Goal: Task Accomplishment & Management: Manage account settings

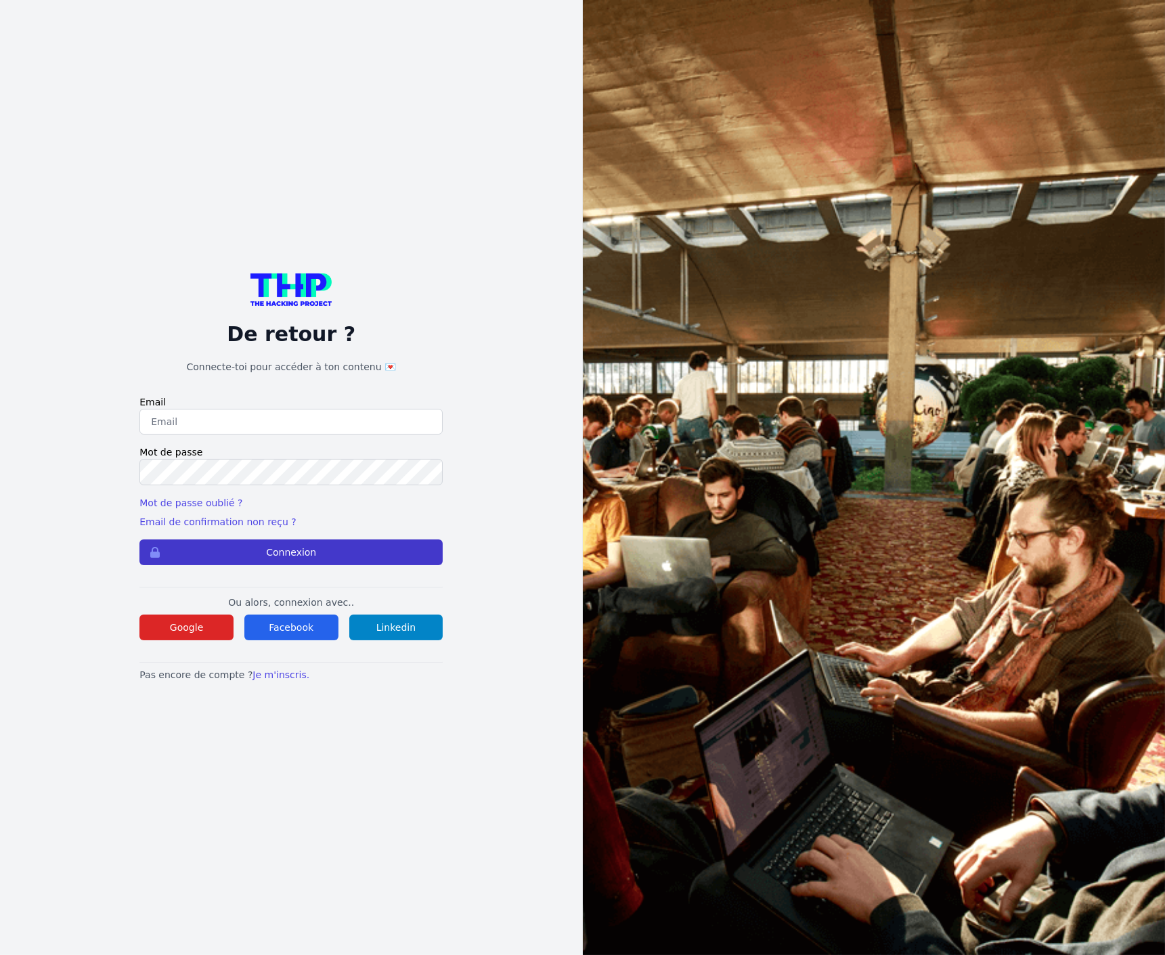
type input "chauuy@gmail.com"
click at [282, 552] on button "Connexion" at bounding box center [290, 553] width 303 height 26
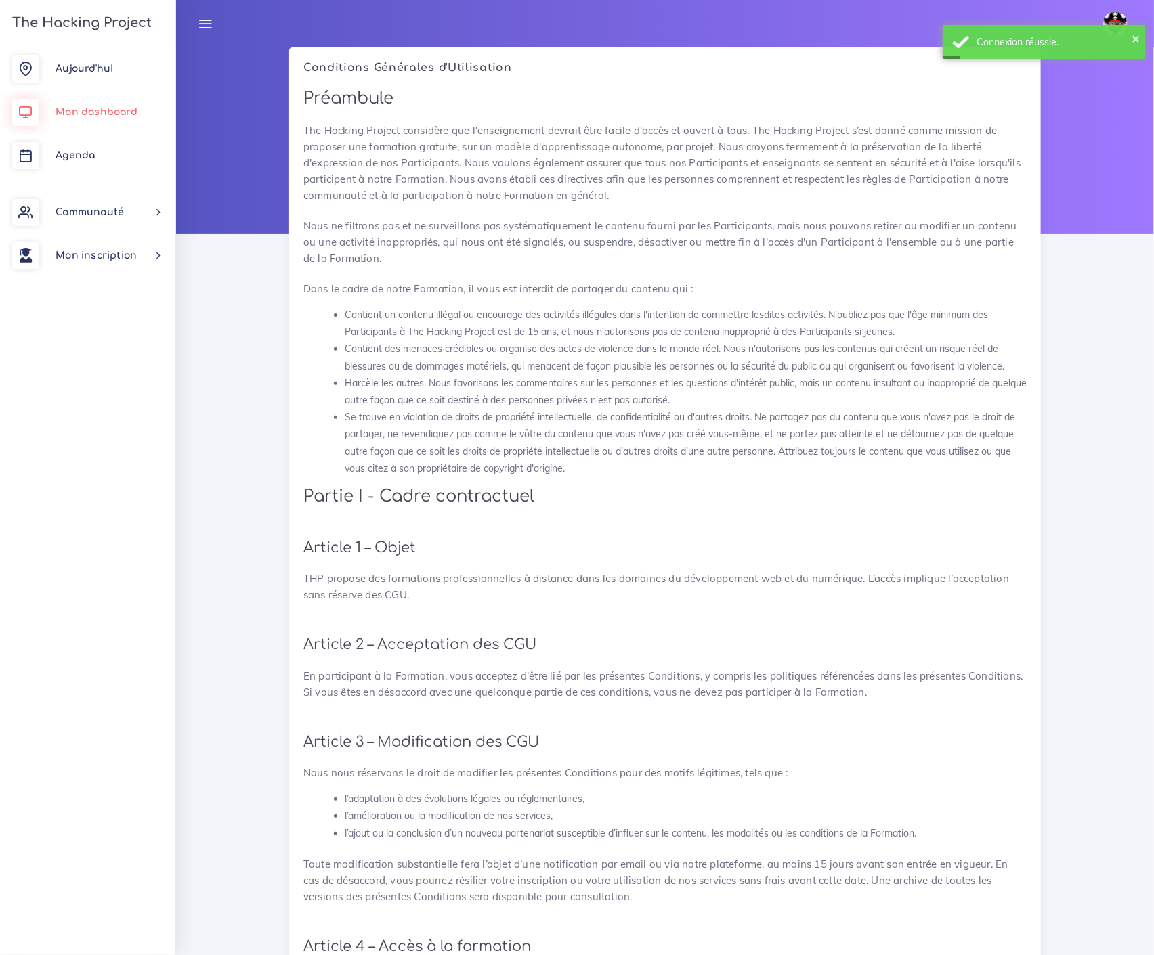
click at [71, 114] on span "Mon dashboard" at bounding box center [97, 112] width 82 height 10
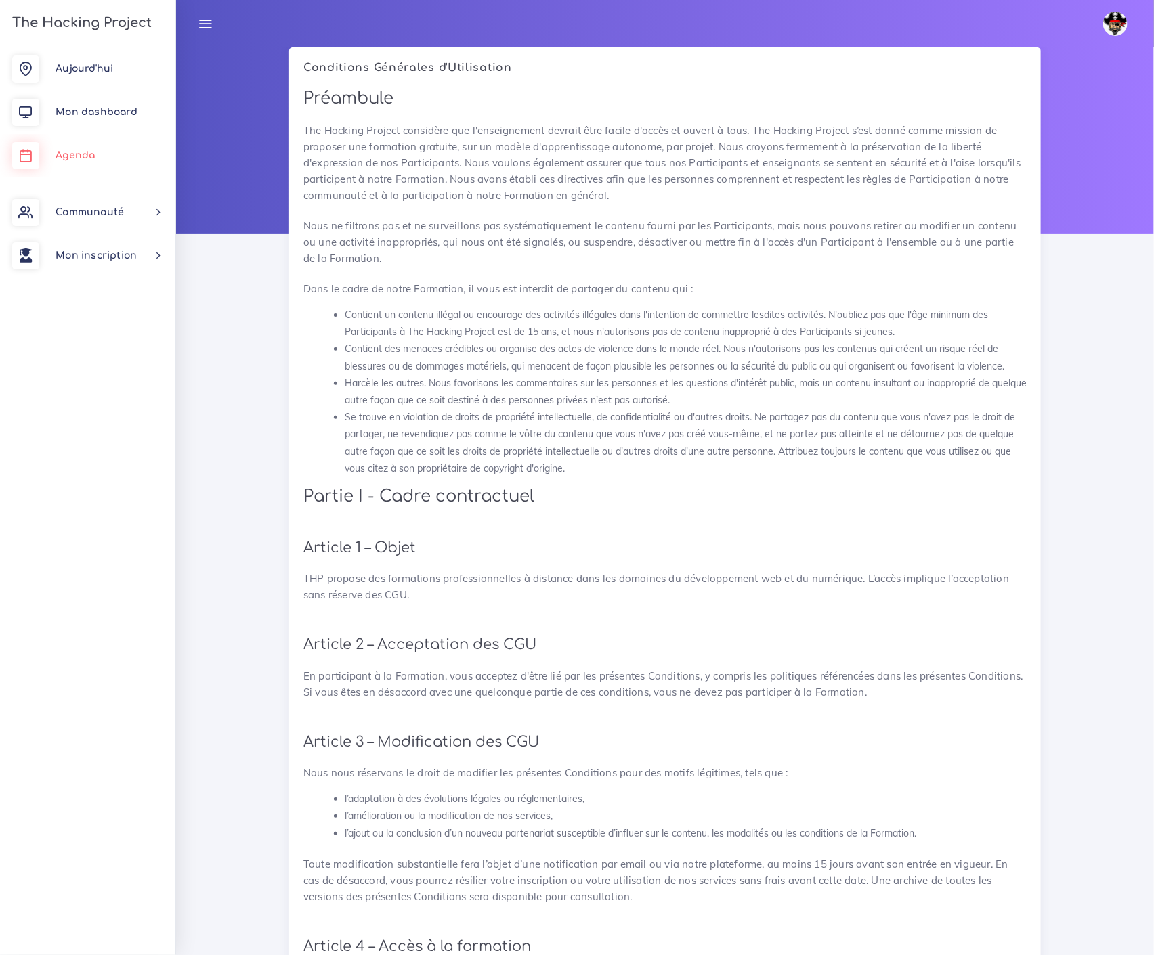
click at [75, 152] on span "Agenda" at bounding box center [75, 155] width 39 height 10
click at [73, 146] on link "Agenda" at bounding box center [87, 155] width 175 height 43
click at [83, 65] on span "Aujourd'hui" at bounding box center [85, 69] width 58 height 10
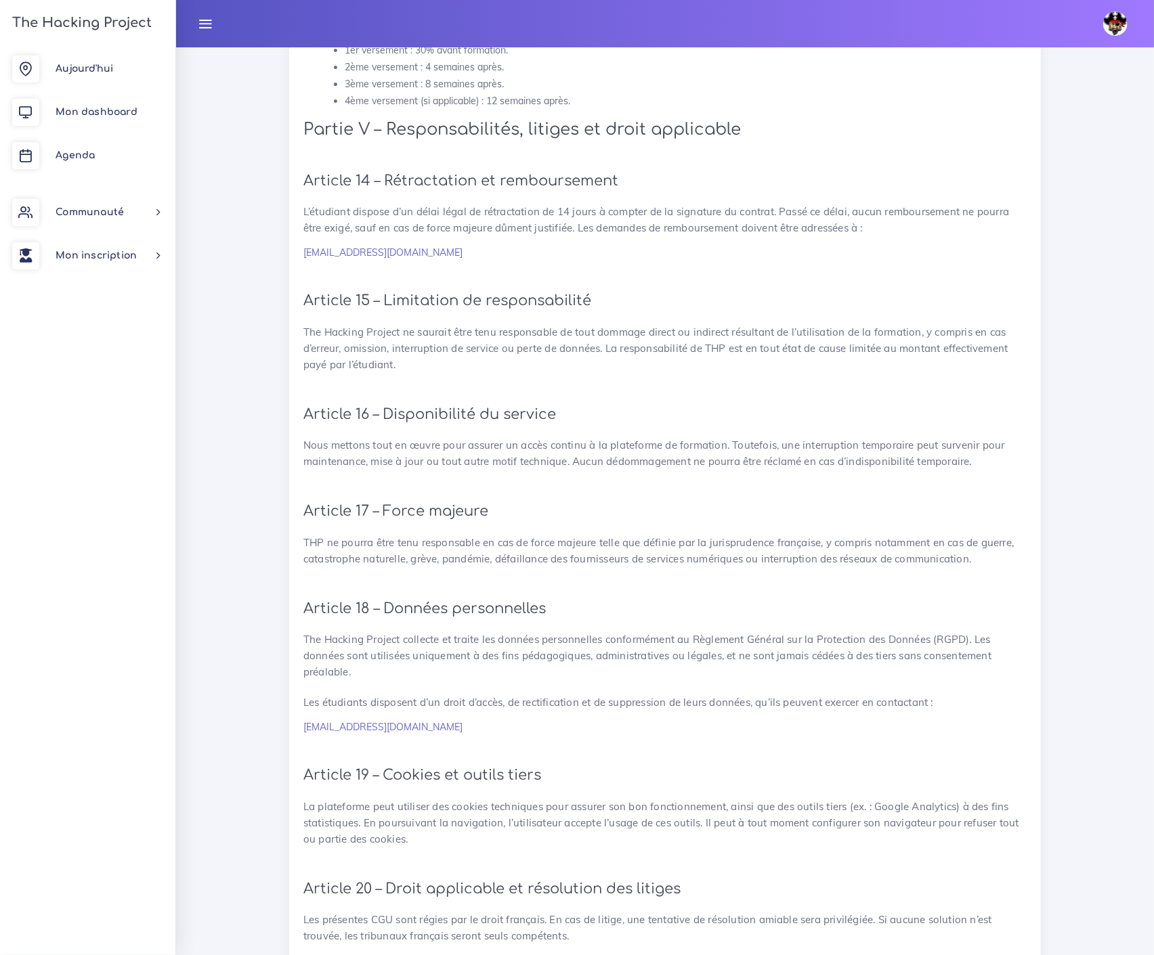
scroll to position [2387, 0]
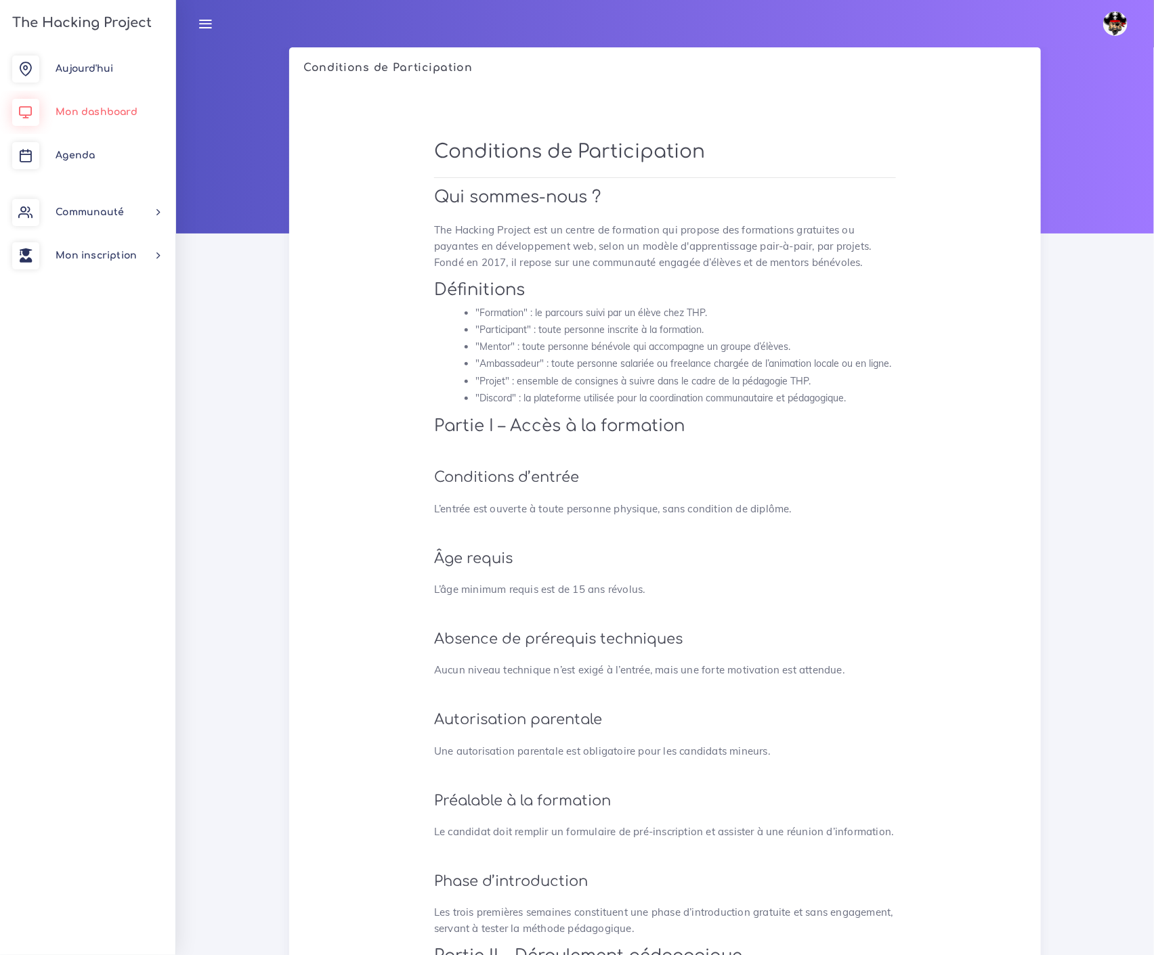
click at [102, 107] on span "Mon dashboard" at bounding box center [97, 112] width 82 height 10
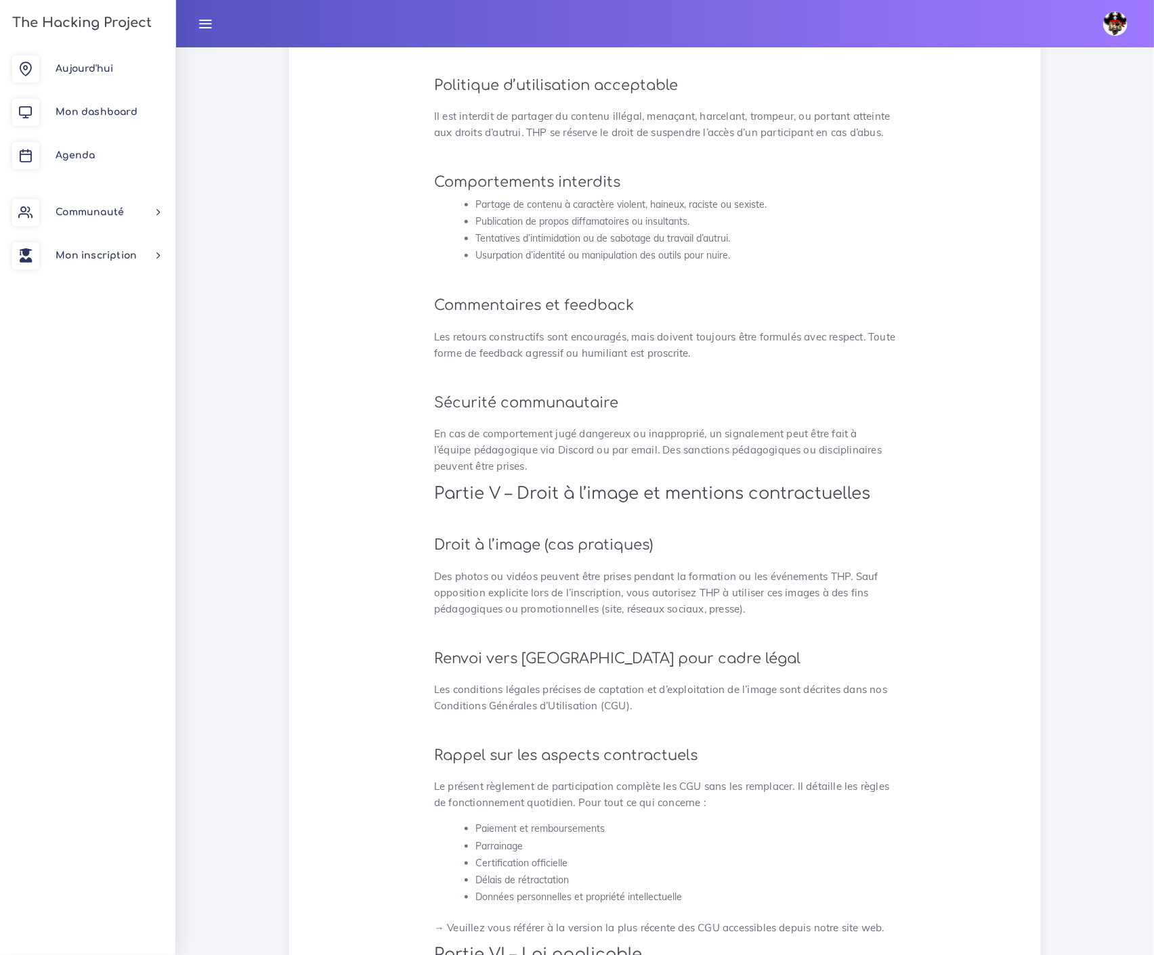
scroll to position [2941, 0]
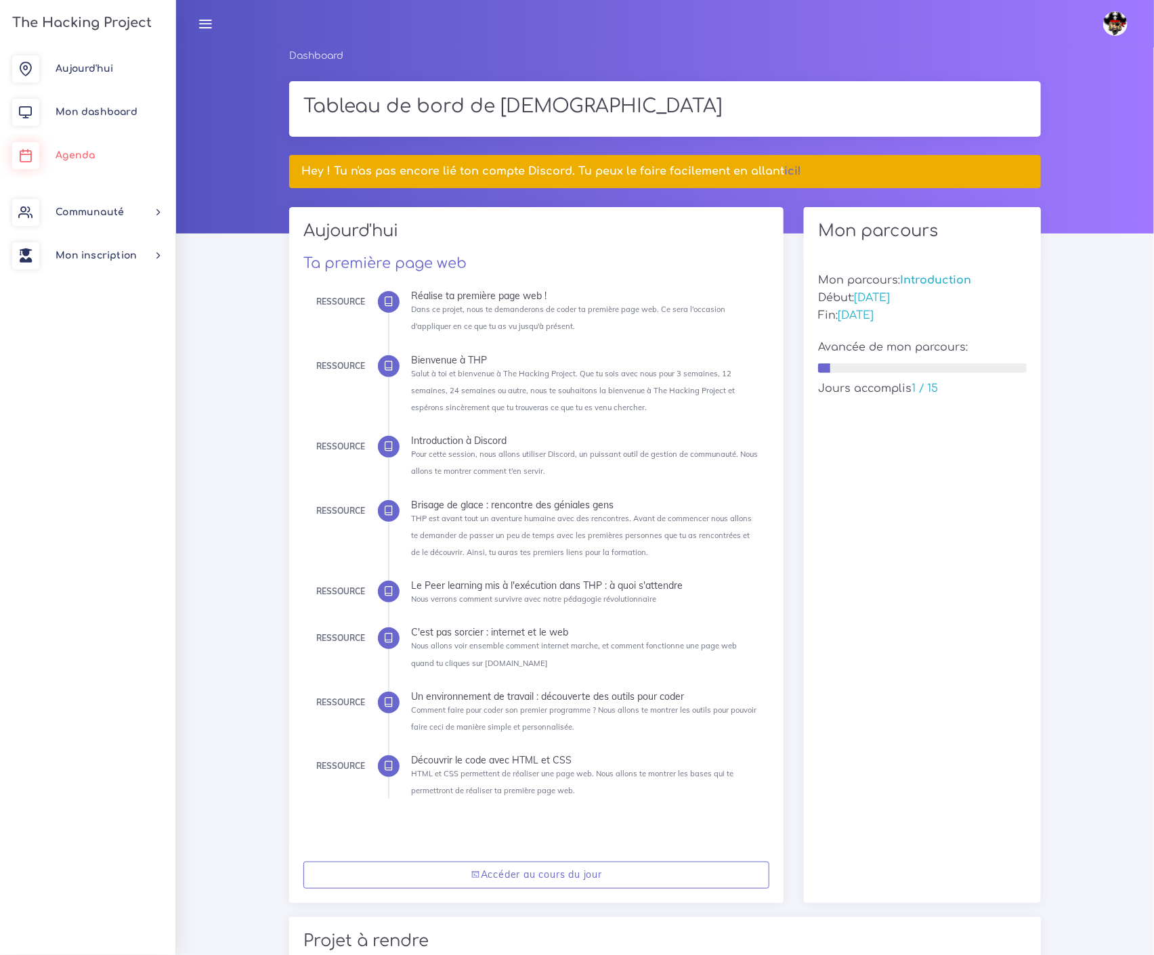
click at [91, 154] on span "Agenda" at bounding box center [75, 155] width 39 height 10
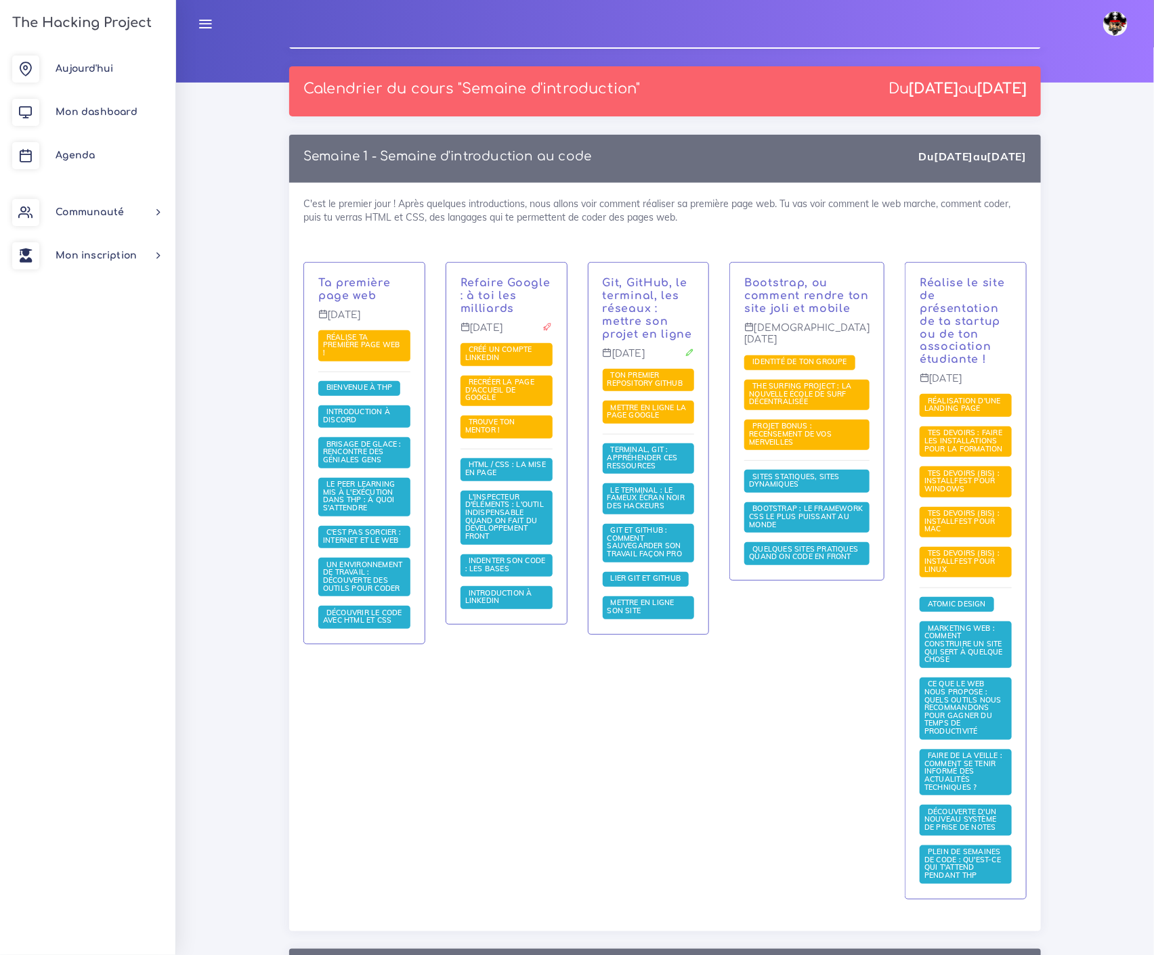
scroll to position [150, 0]
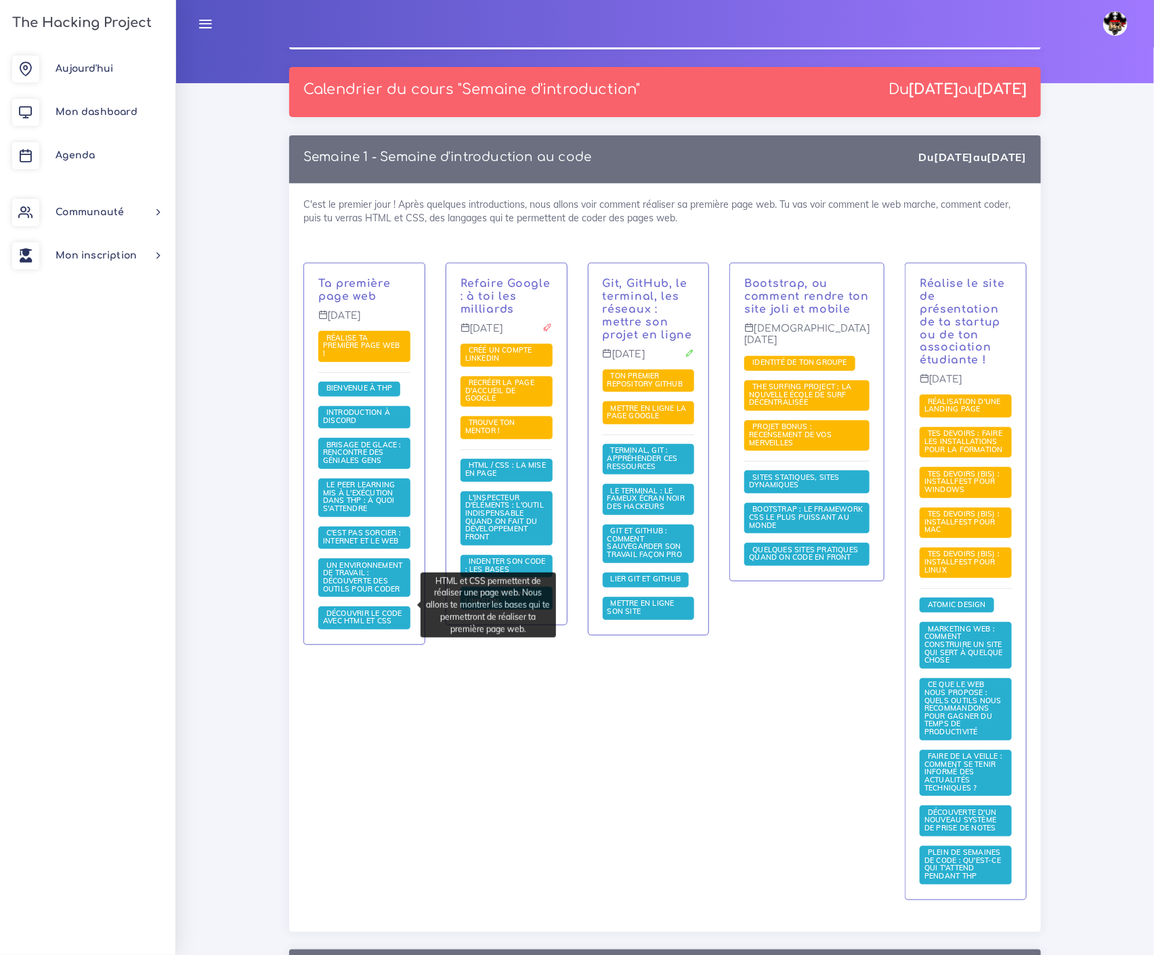
click at [381, 609] on span "Découvrir le code avec HTML et CSS" at bounding box center [362, 618] width 79 height 18
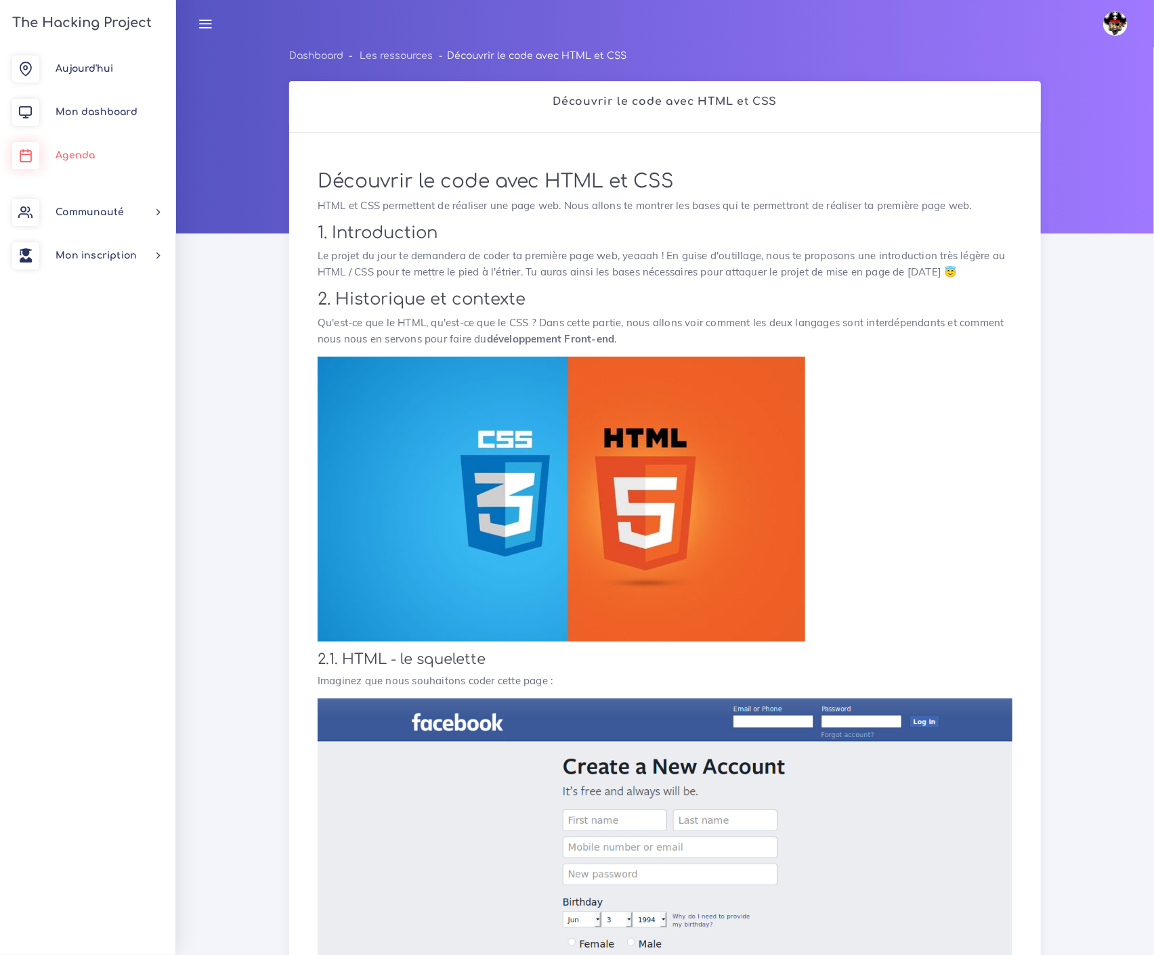
click at [65, 151] on span "Agenda" at bounding box center [75, 155] width 39 height 10
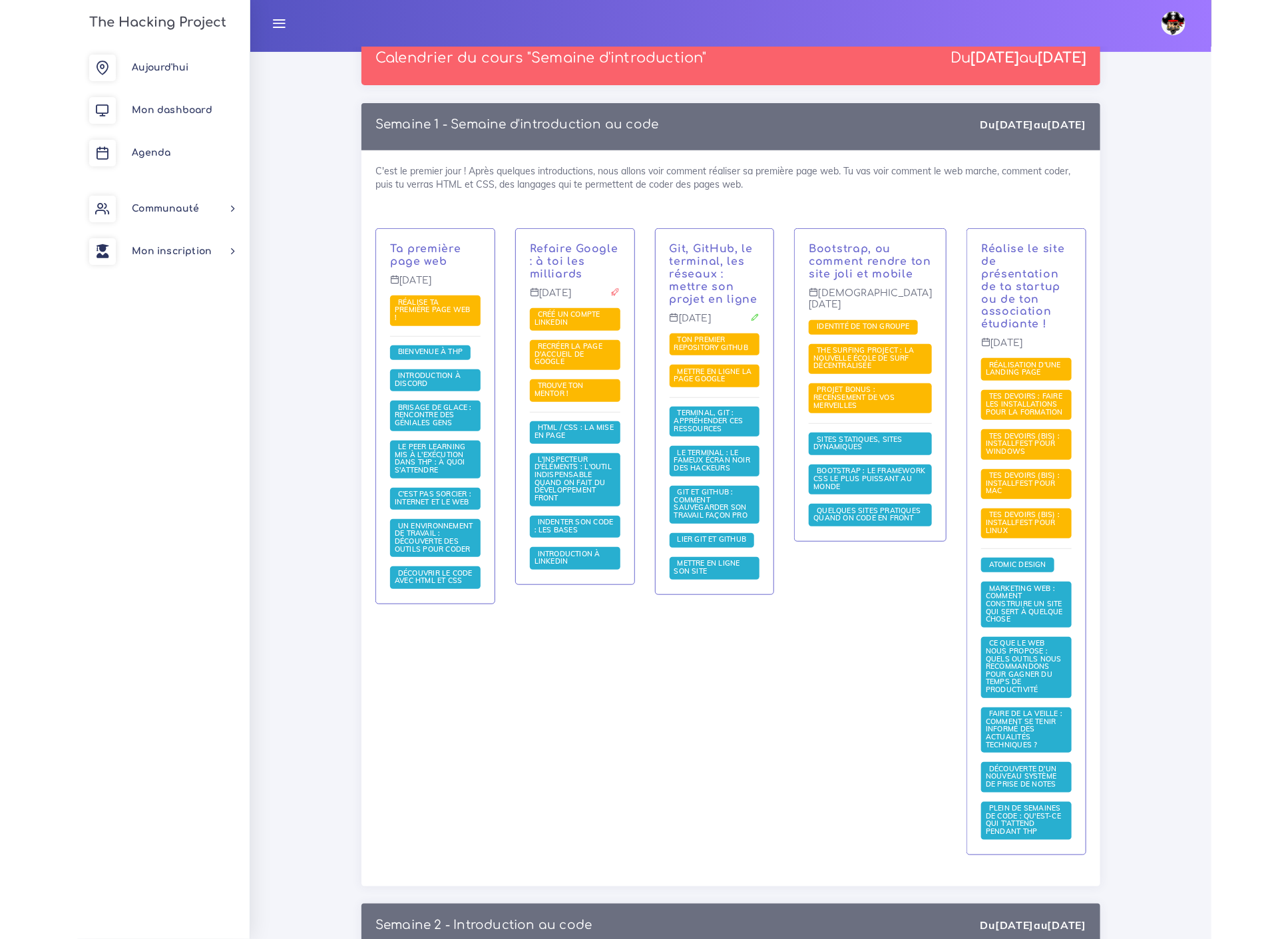
scroll to position [164, 0]
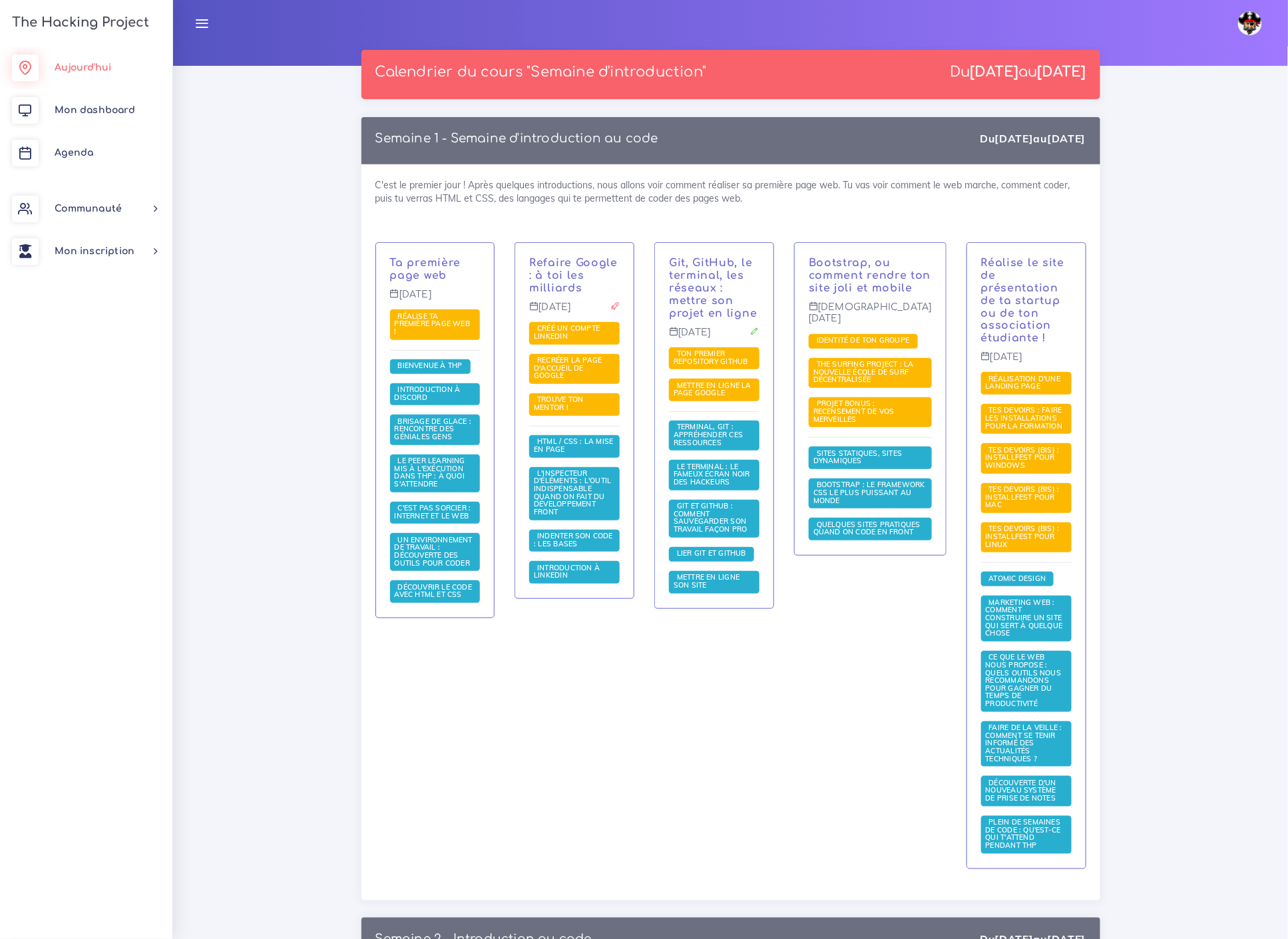
click at [83, 67] on span "Aujourd'hui" at bounding box center [84, 68] width 57 height 10
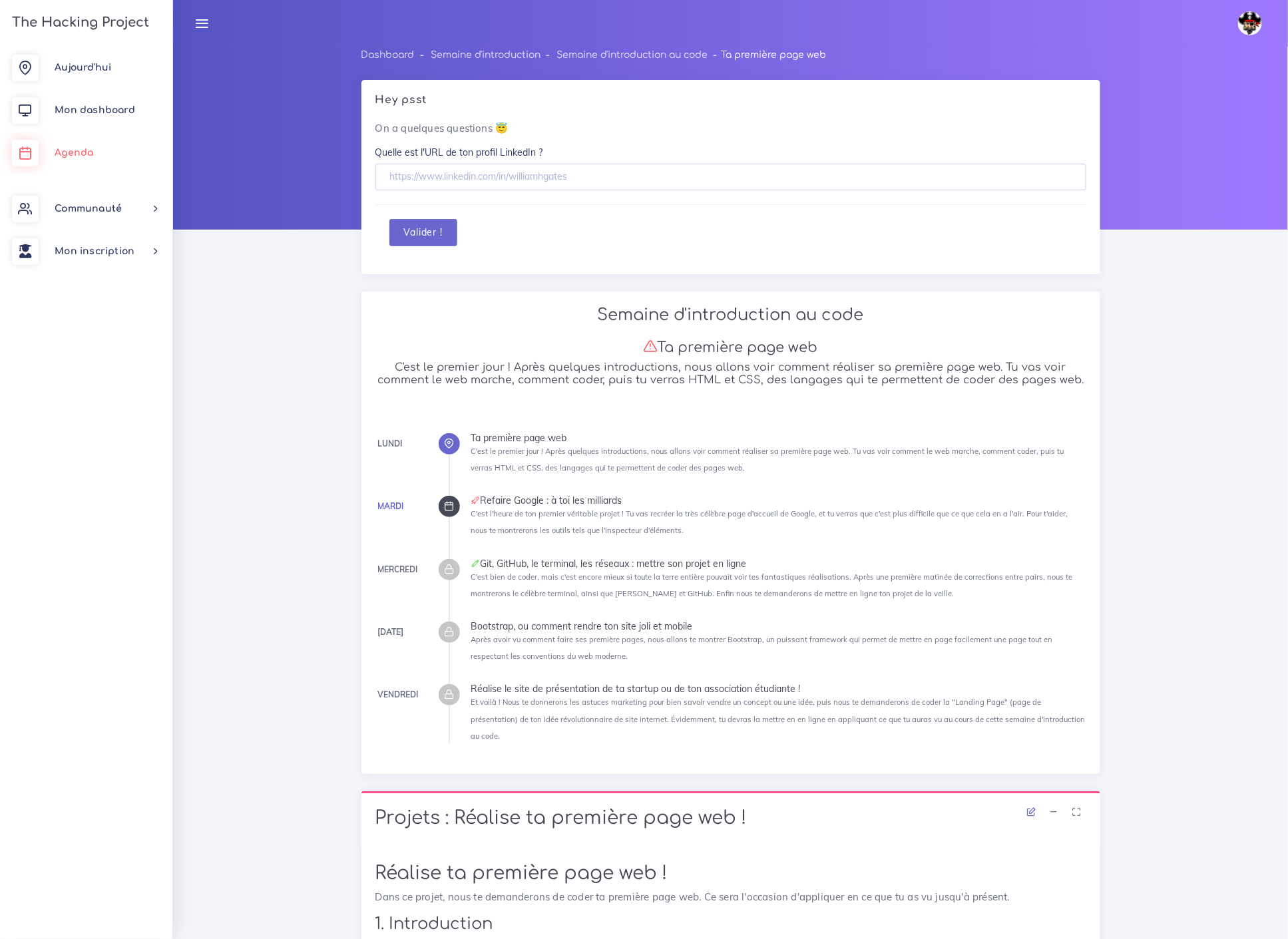
click at [79, 147] on link "Agenda" at bounding box center [86, 152] width 172 height 42
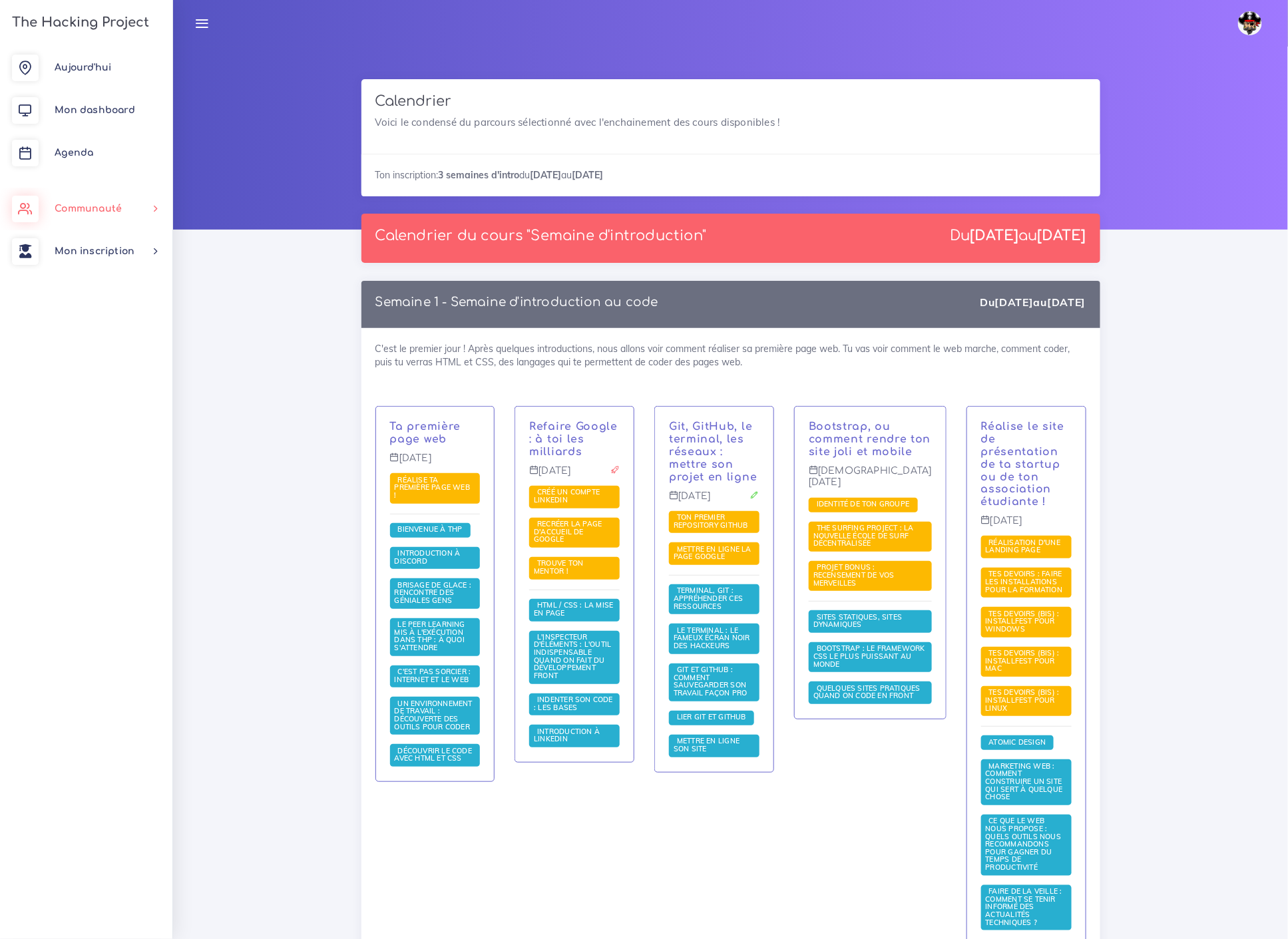
click at [91, 208] on span "Communauté" at bounding box center [88, 208] width 67 height 10
click at [95, 108] on span "Mon dashboard" at bounding box center [95, 110] width 81 height 10
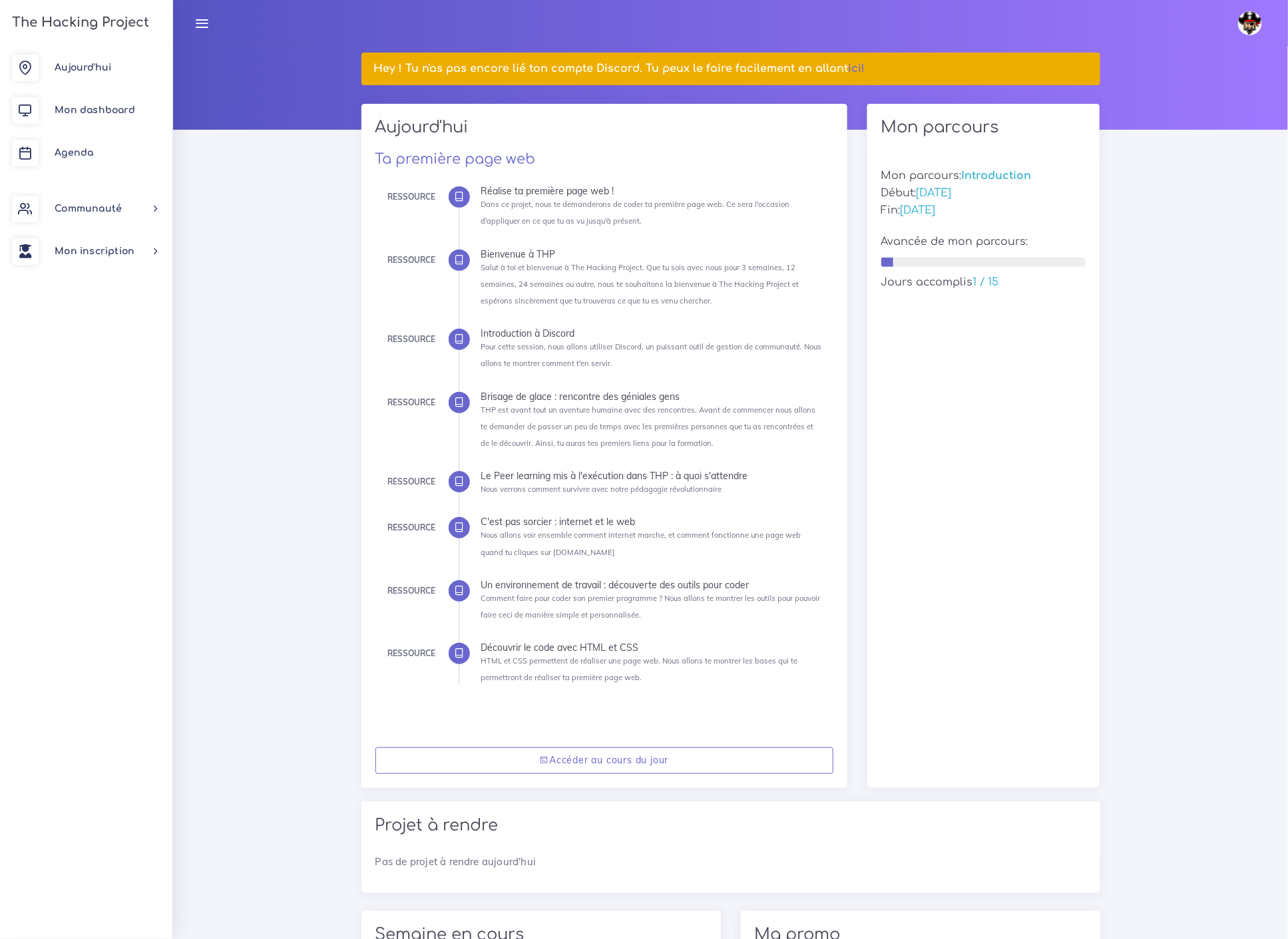
scroll to position [147, 0]
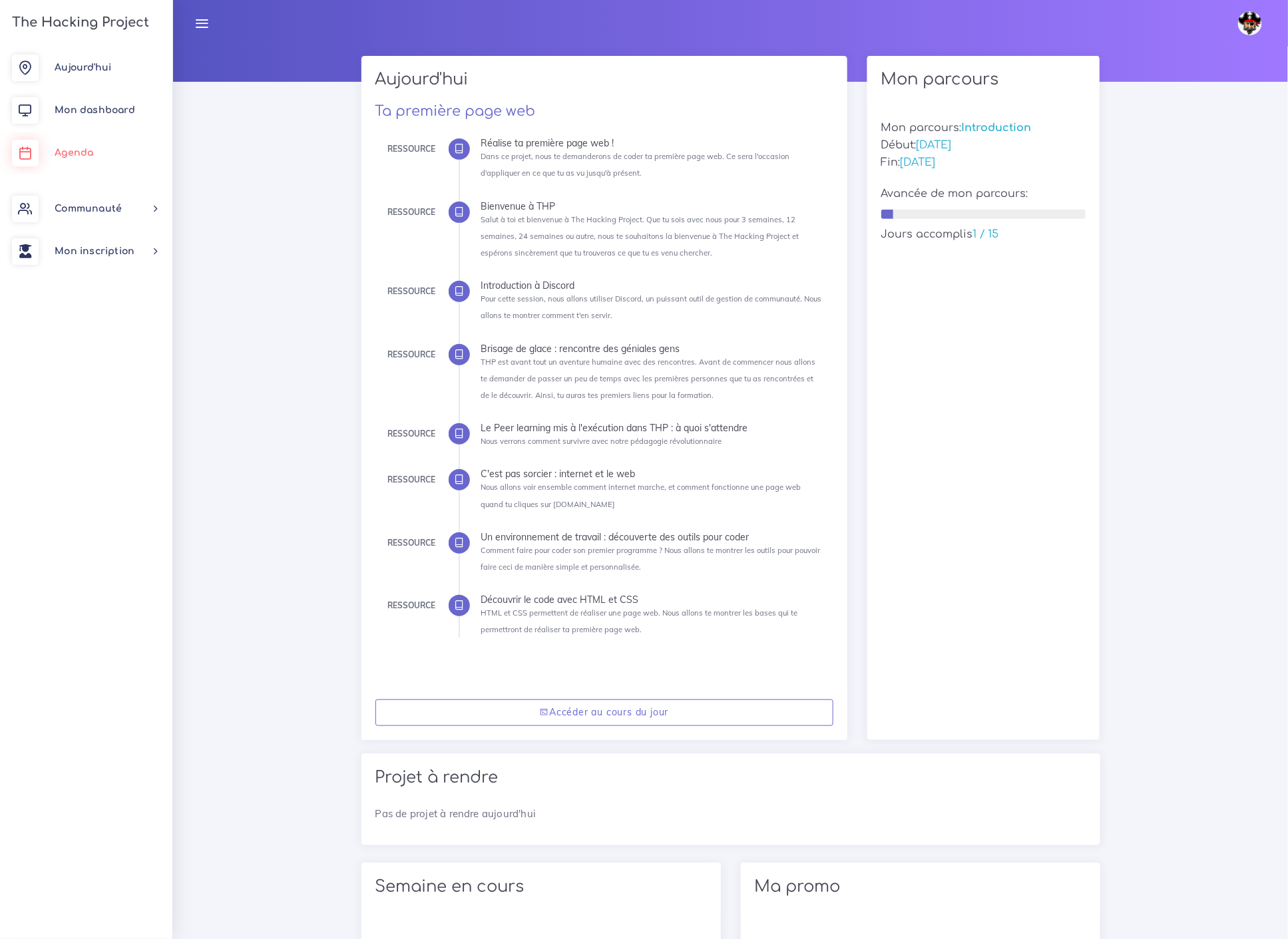
click at [78, 150] on span "Agenda" at bounding box center [74, 152] width 38 height 10
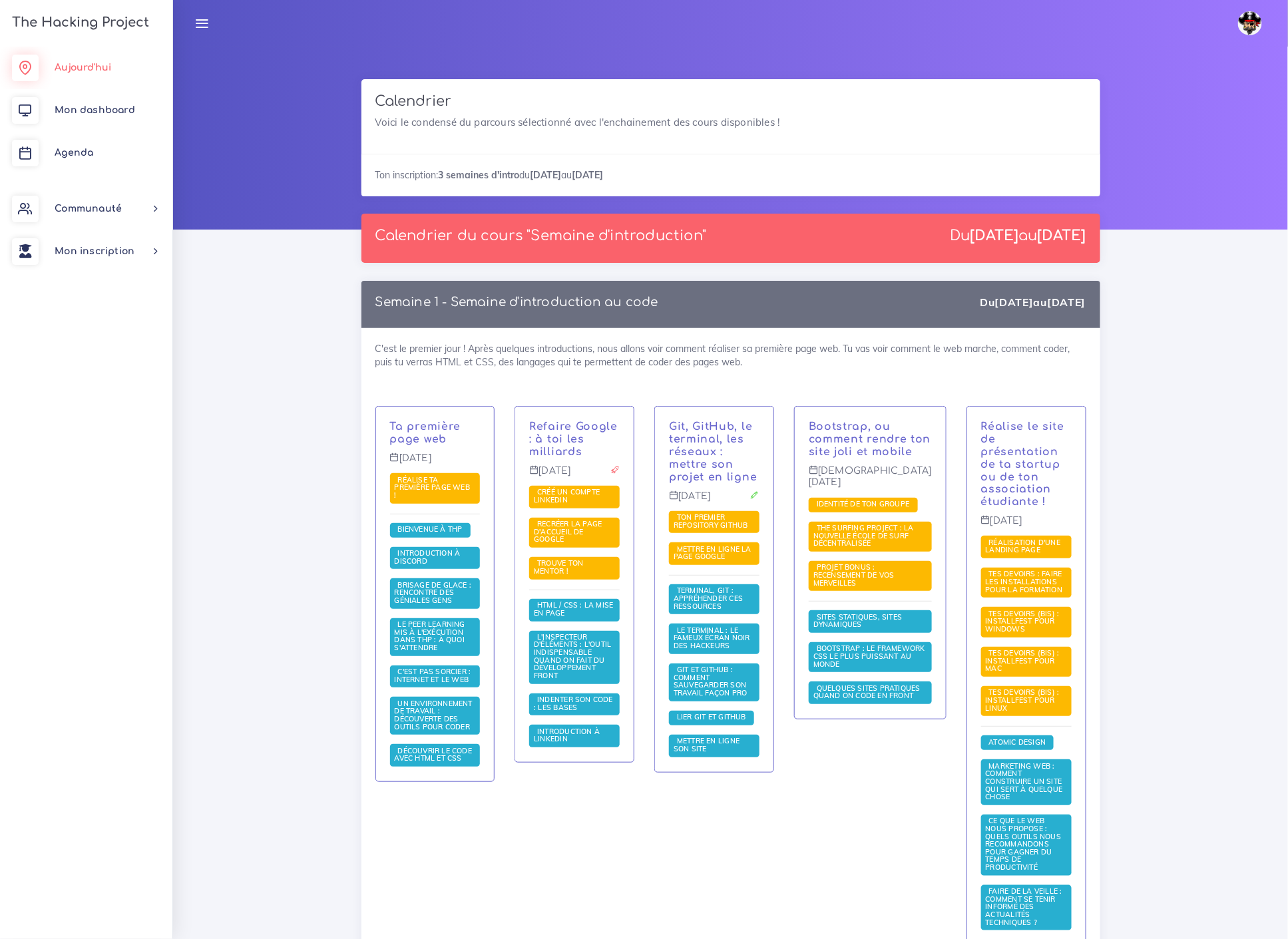
click at [96, 65] on span "Aujourd'hui" at bounding box center [84, 68] width 57 height 10
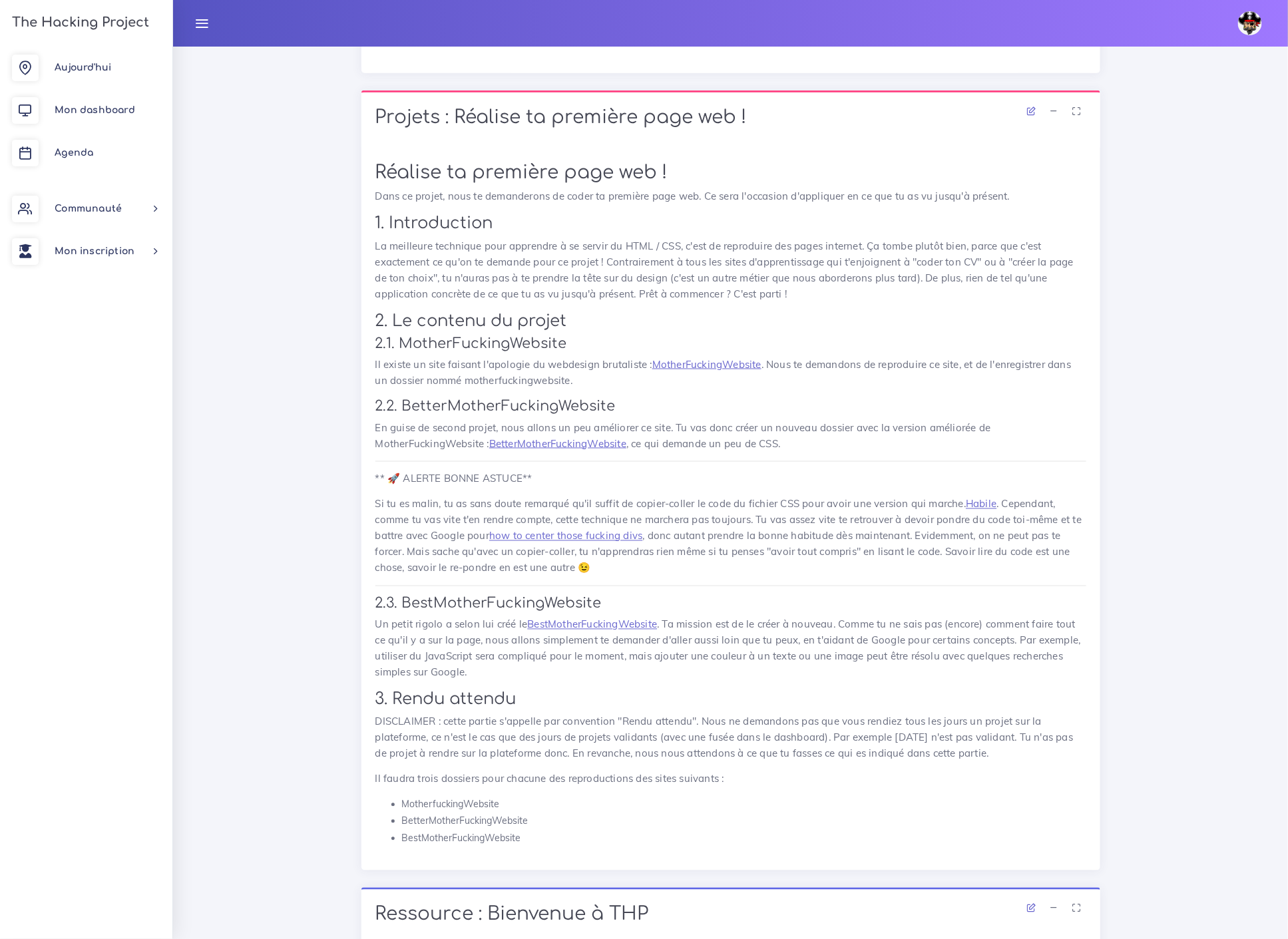
scroll to position [739, 0]
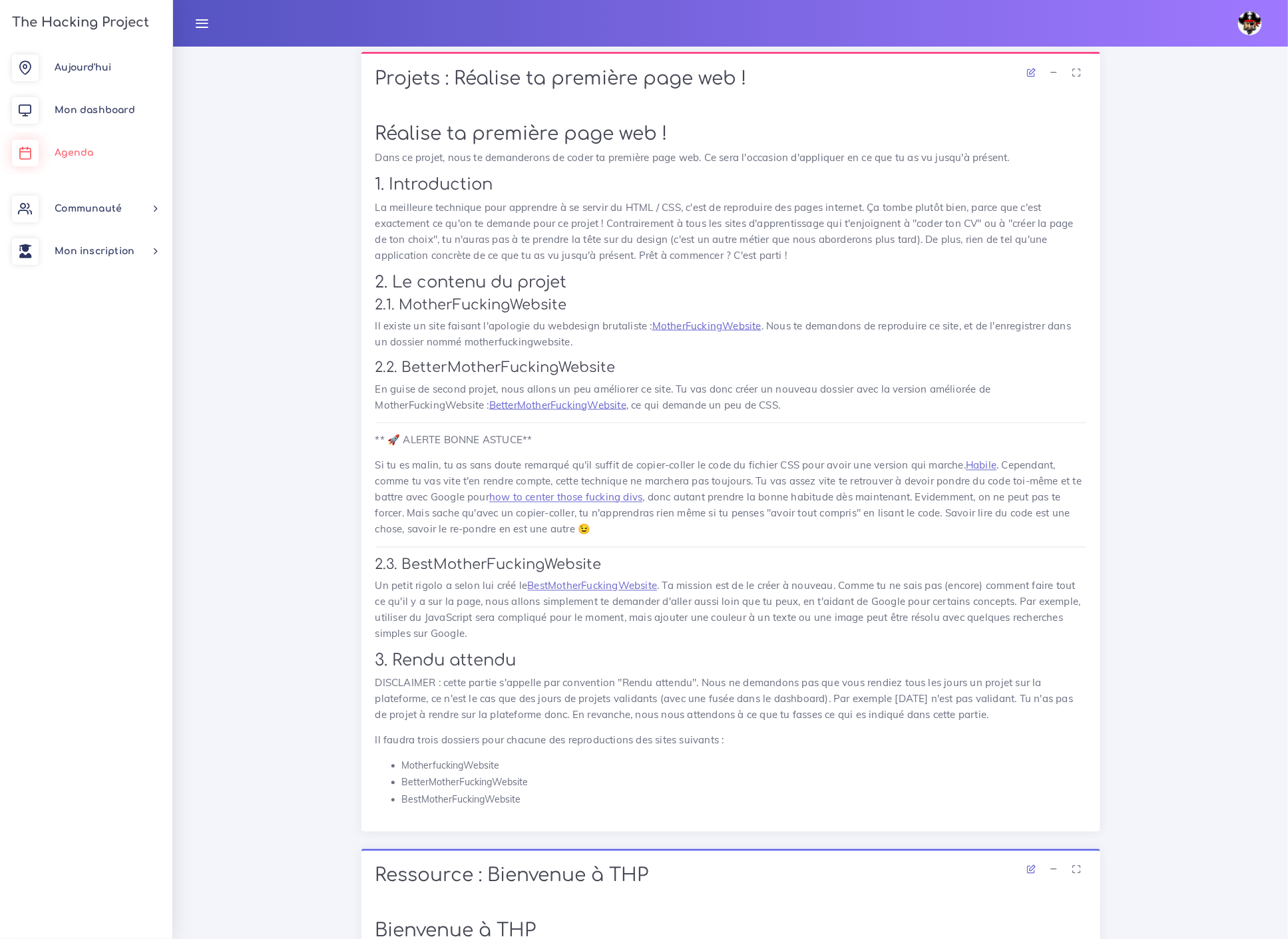
click at [87, 149] on span "Agenda" at bounding box center [74, 152] width 38 height 10
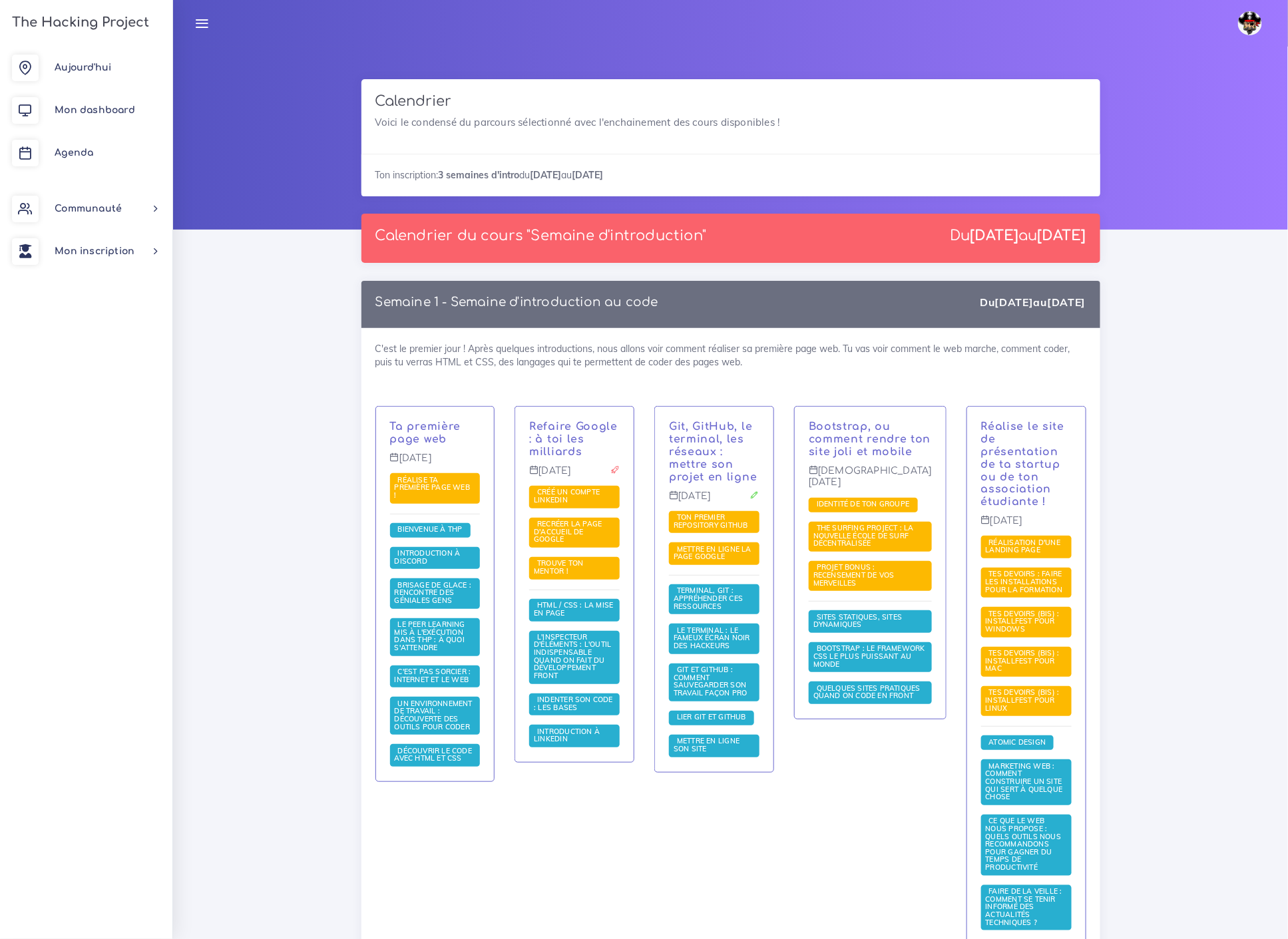
drag, startPoint x: 1001, startPoint y: 4, endPoint x: 1166, endPoint y: 540, distance: 560.8
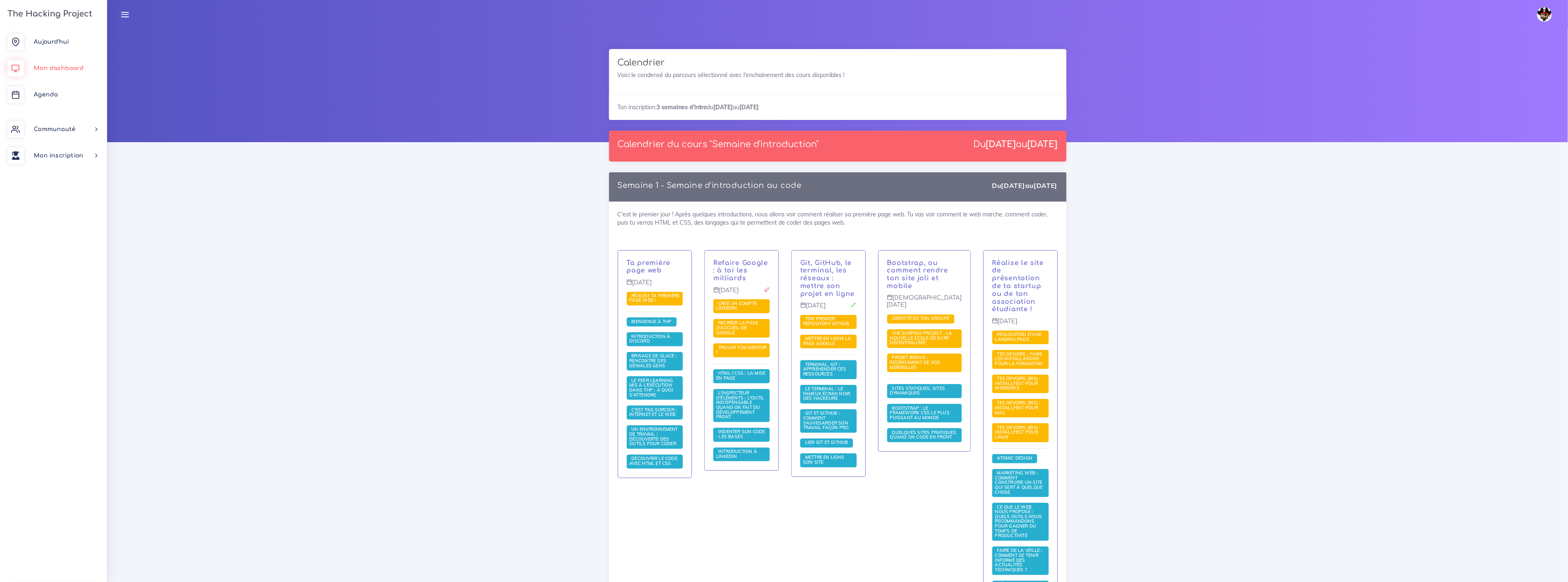
click at [47, 65] on link "Mon dashboard" at bounding box center [53, 68] width 107 height 26
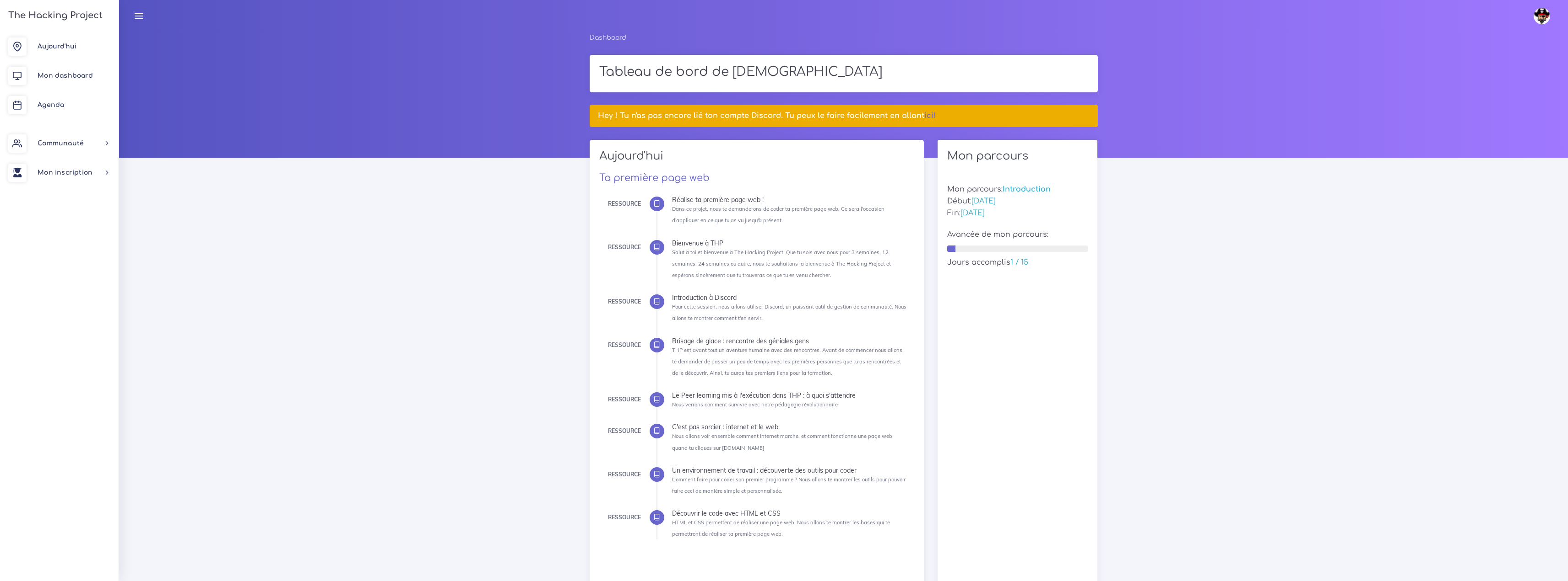
drag, startPoint x: 1670, startPoint y: 1, endPoint x: 1282, endPoint y: 278, distance: 476.7
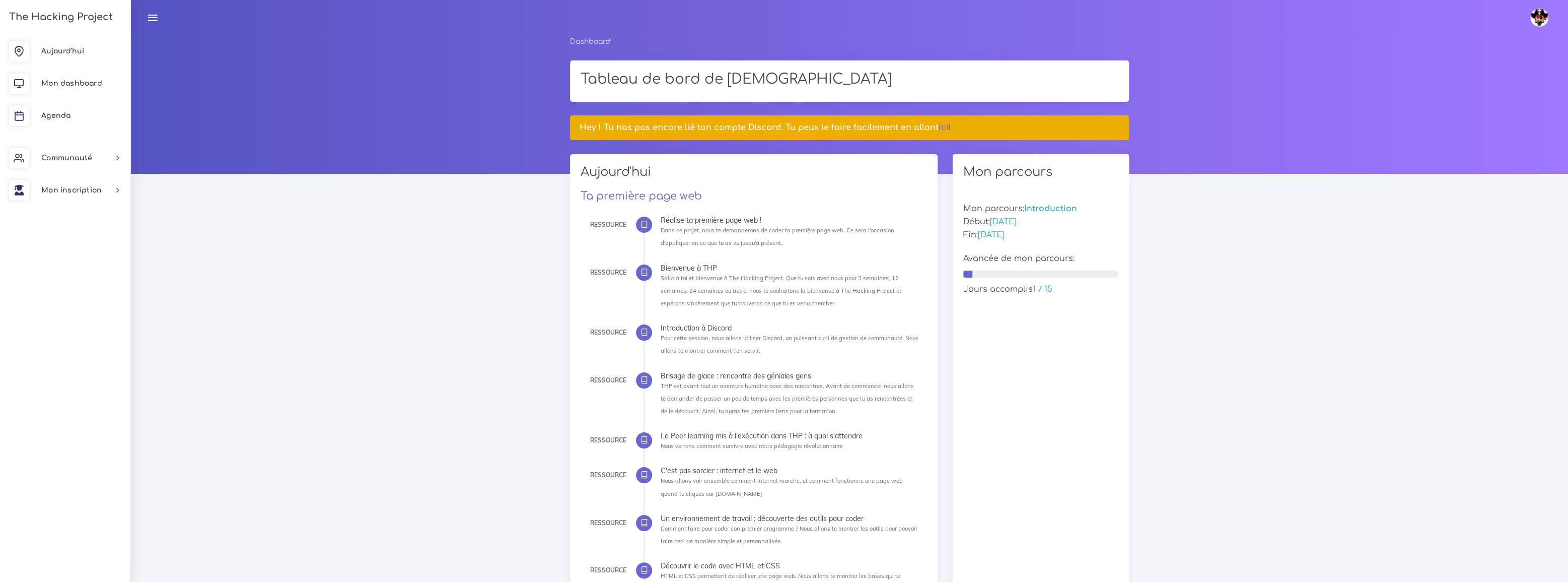
drag, startPoint x: 1711, startPoint y: 1, endPoint x: 1274, endPoint y: 285, distance: 521.2
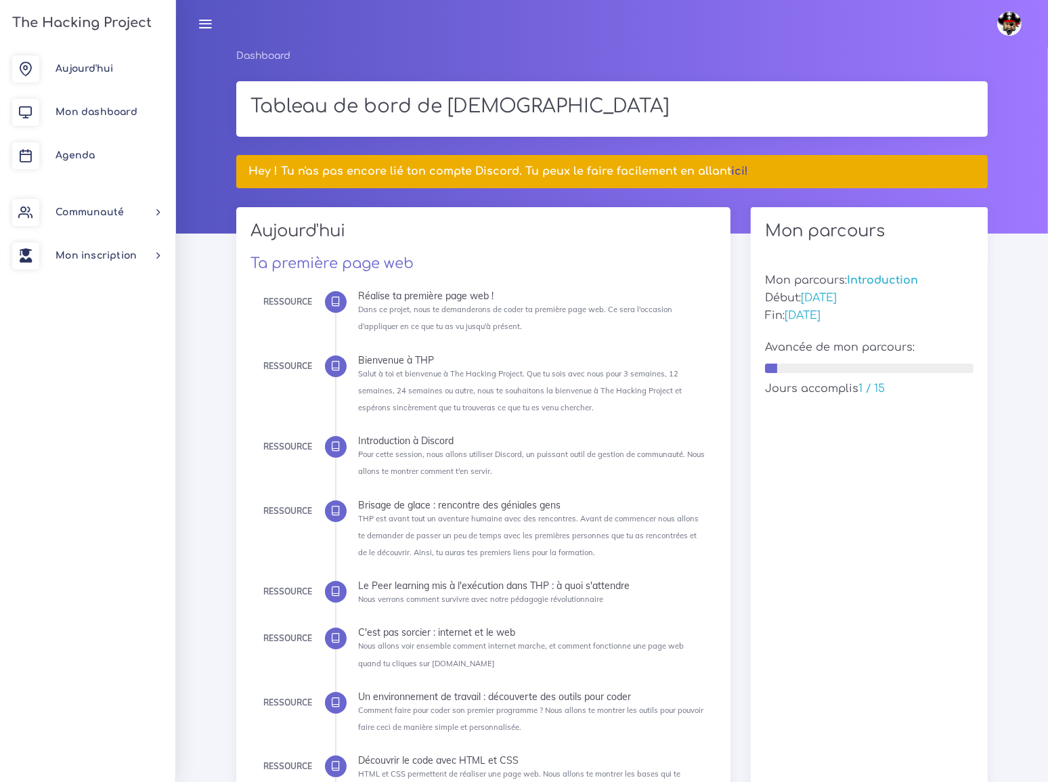
click at [732, 170] on link "ici!" at bounding box center [740, 171] width 17 height 12
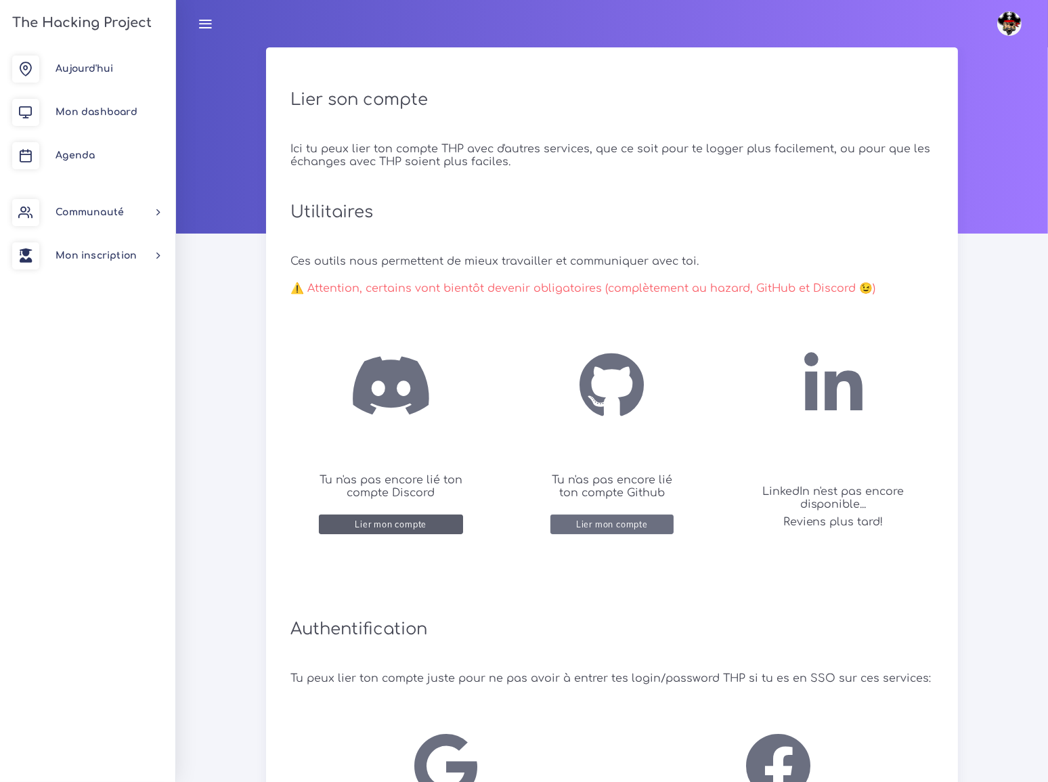
click at [399, 527] on div "Lier mon compte" at bounding box center [391, 524] width 72 height 10
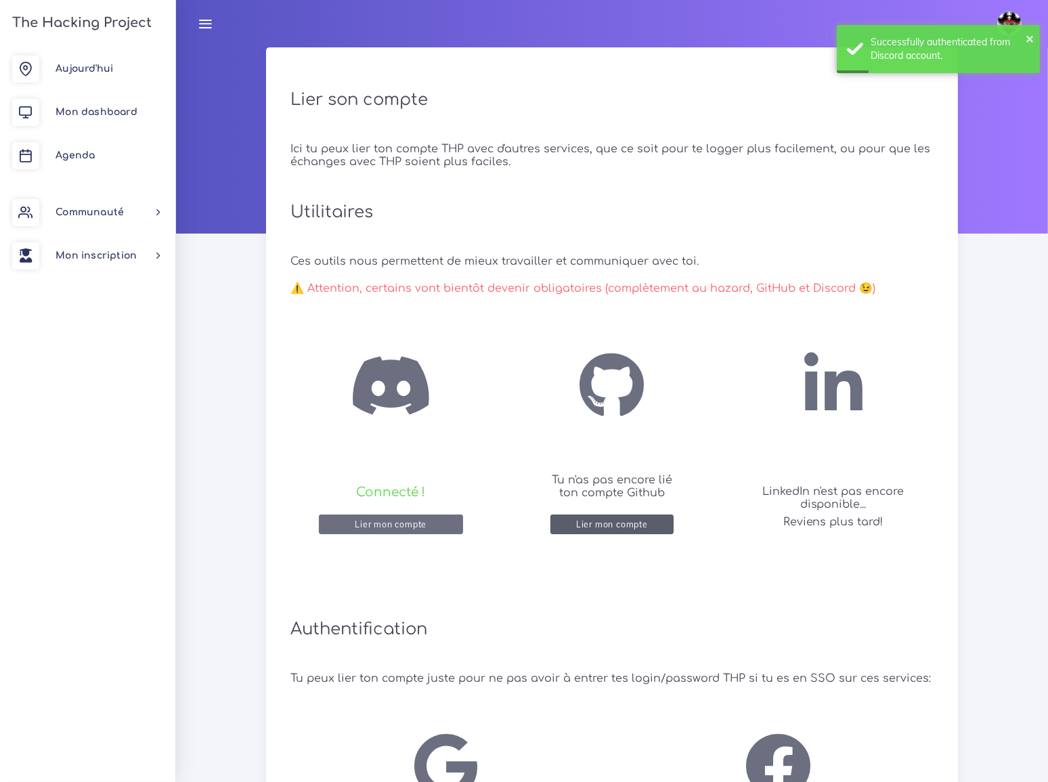
click at [613, 521] on div "Lier mon compte" at bounding box center [612, 524] width 72 height 10
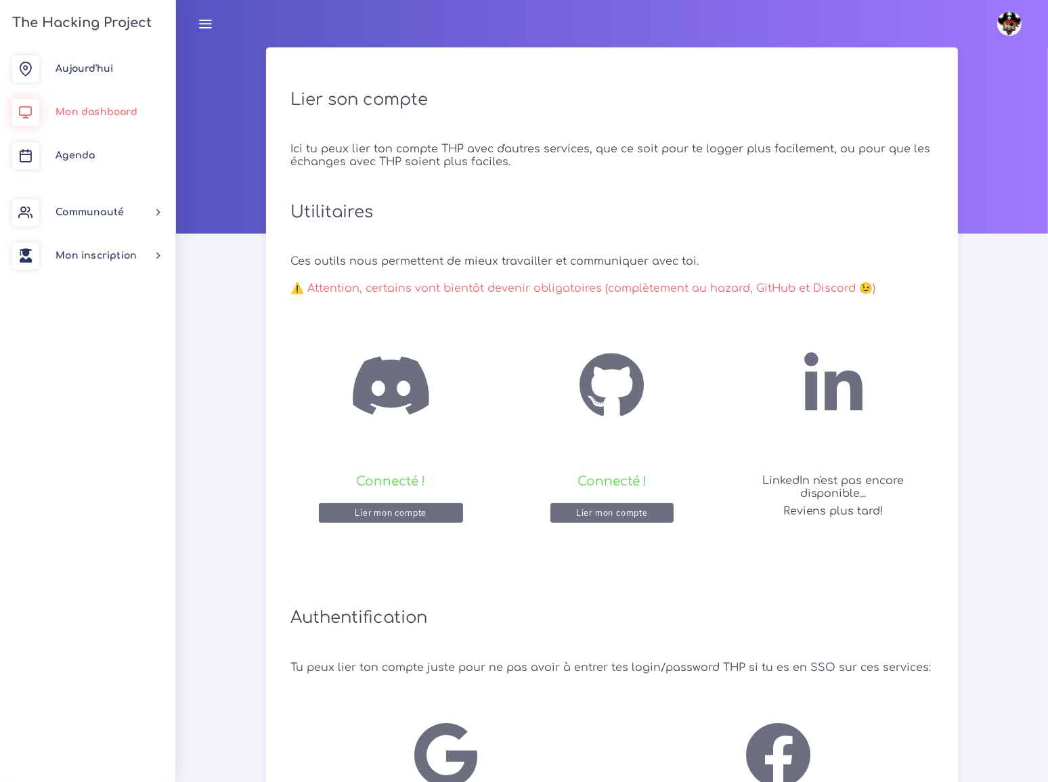
click at [68, 111] on span "Mon dashboard" at bounding box center [97, 112] width 82 height 10
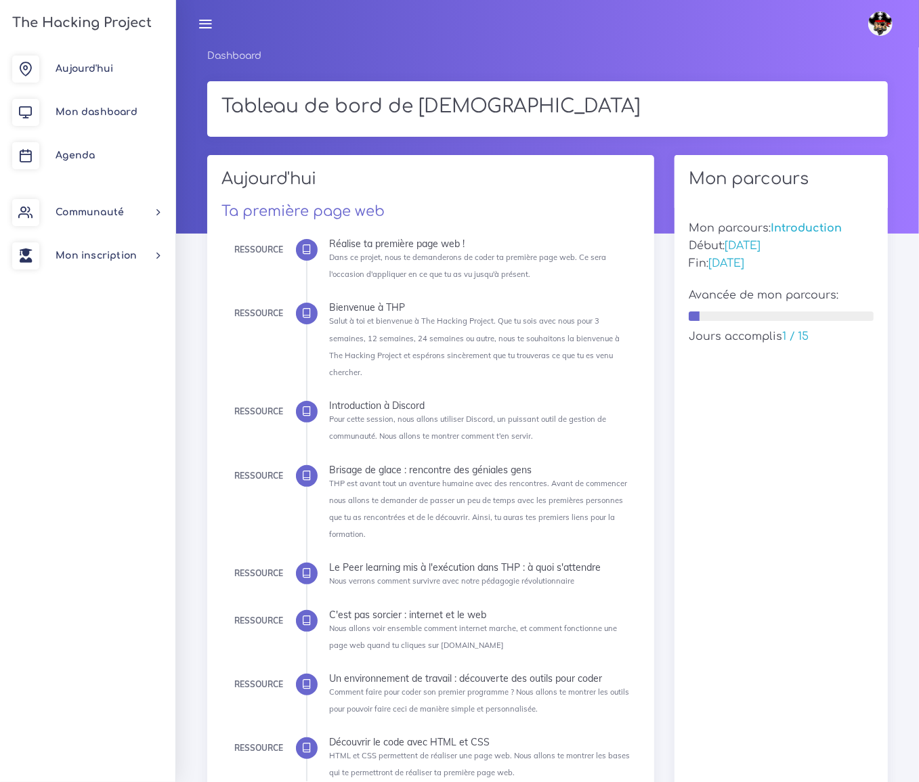
scroll to position [61, 0]
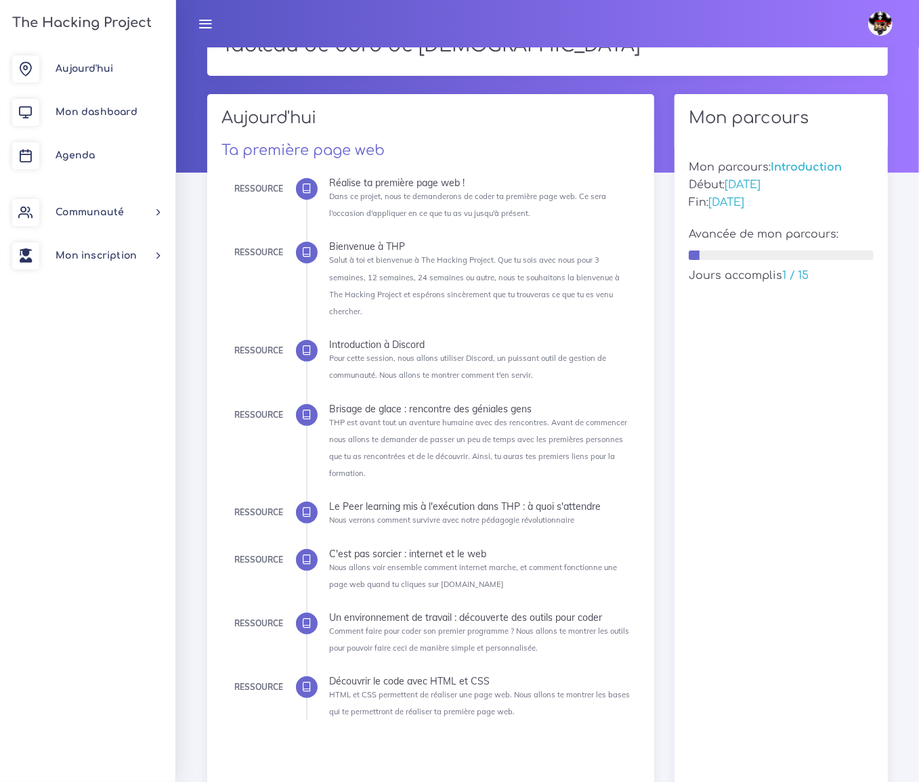
click at [806, 477] on div "Mon parcours: Introduction Début: 01 septembre Fin: 19 septembre Avancée de mon…" at bounding box center [780, 486] width 213 height 678
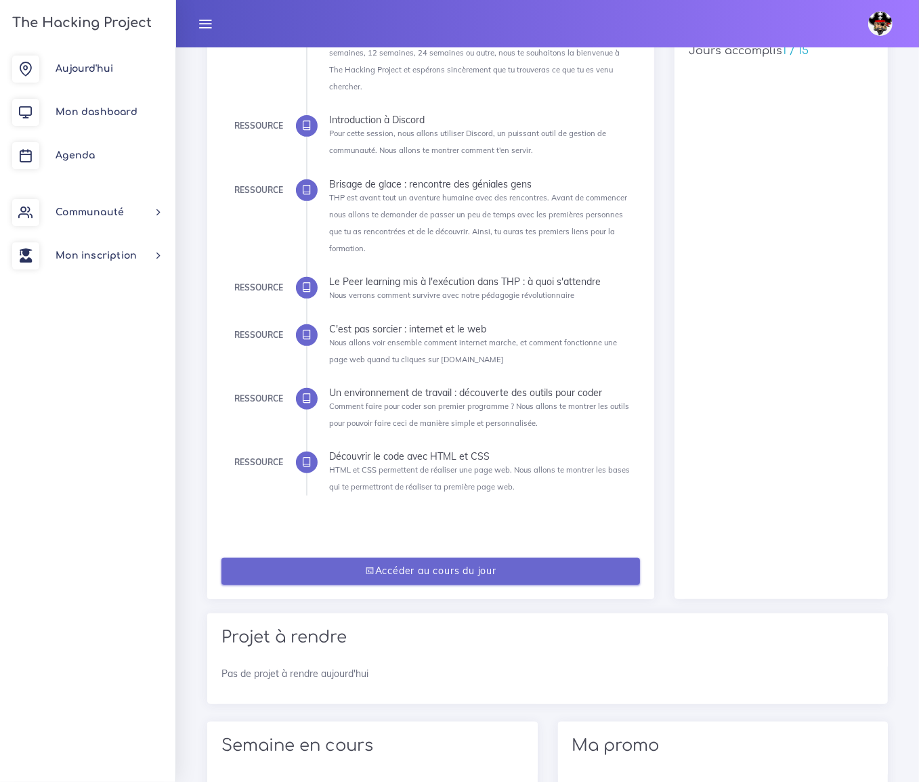
scroll to position [0, 0]
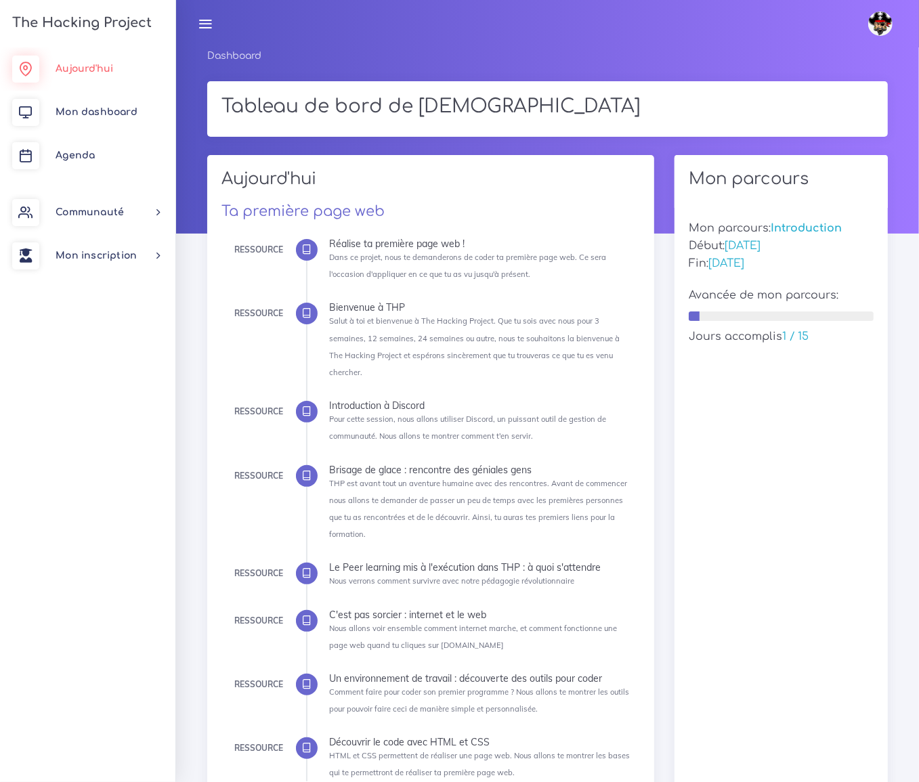
click at [103, 68] on span "Aujourd'hui" at bounding box center [85, 69] width 58 height 10
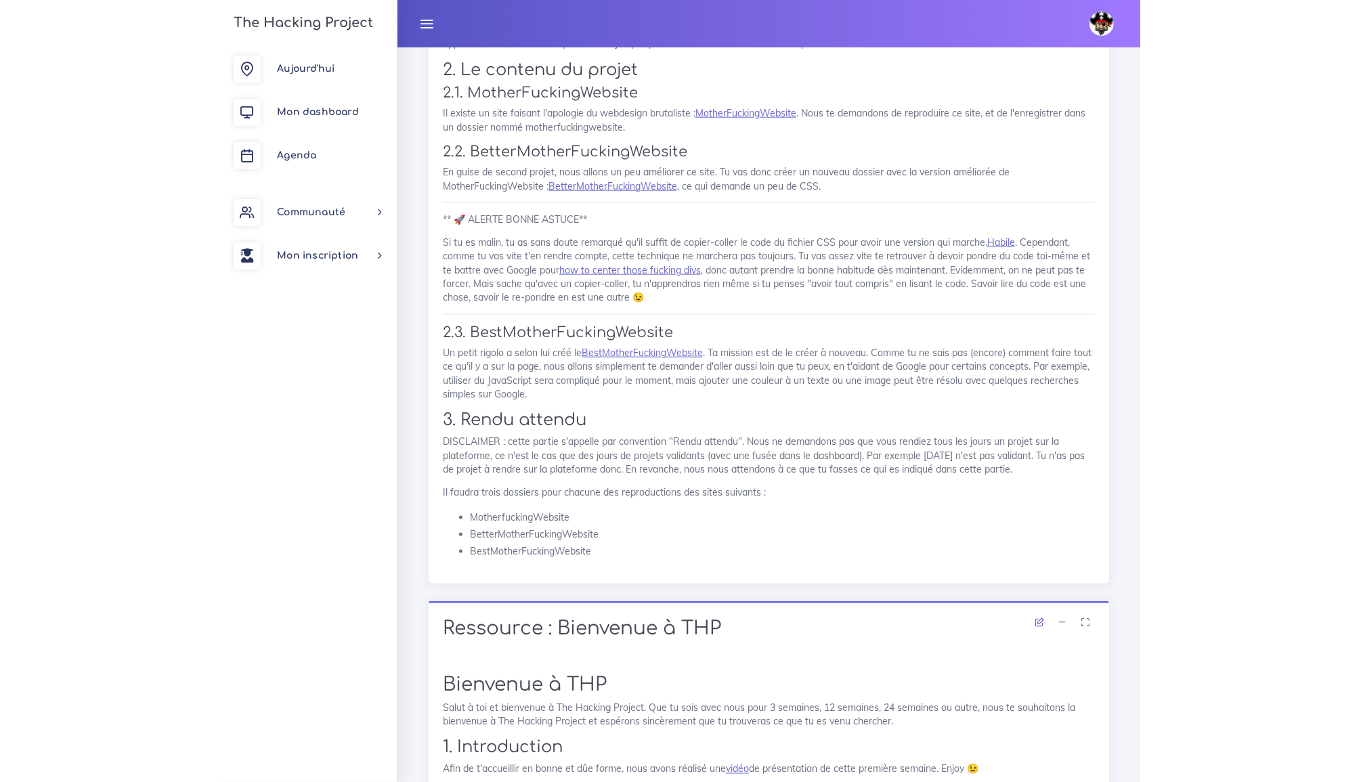
scroll to position [955, 0]
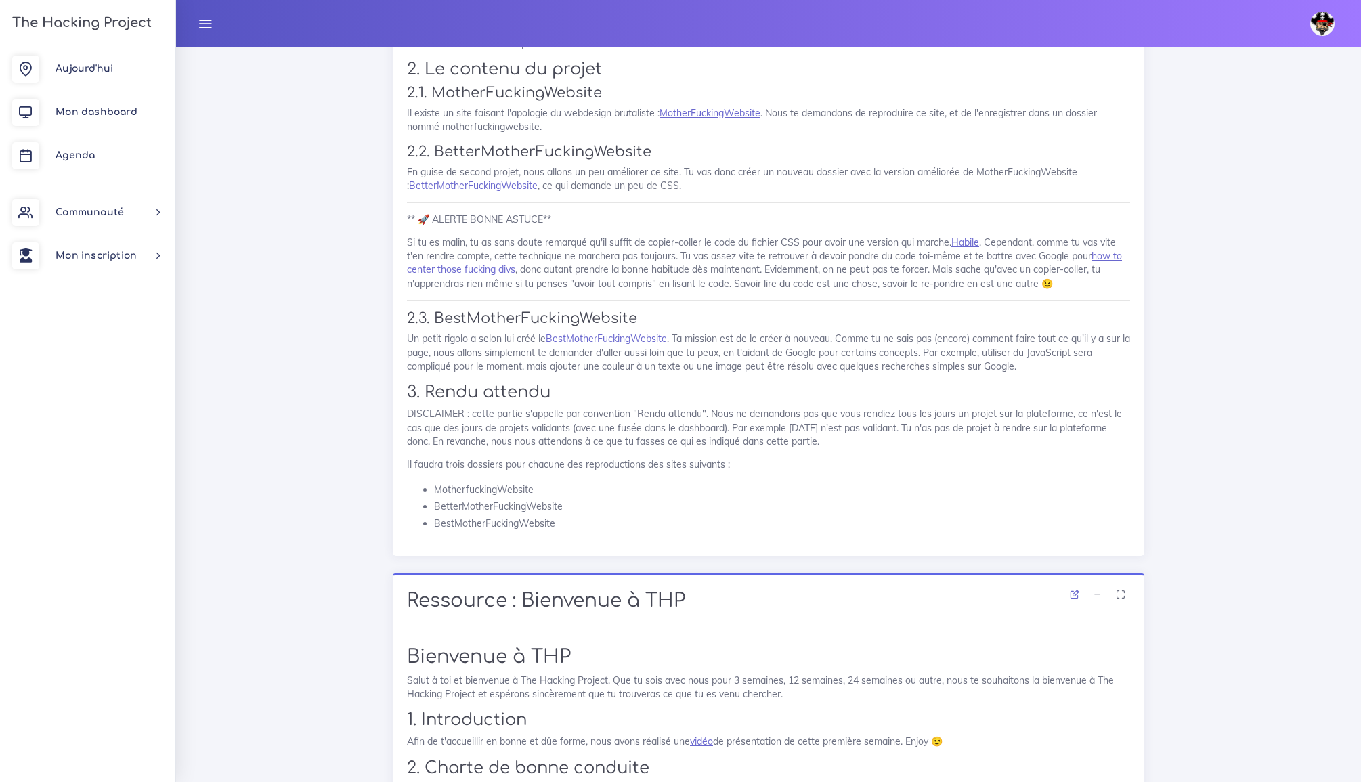
click at [205, 24] on icon at bounding box center [205, 23] width 15 height 15
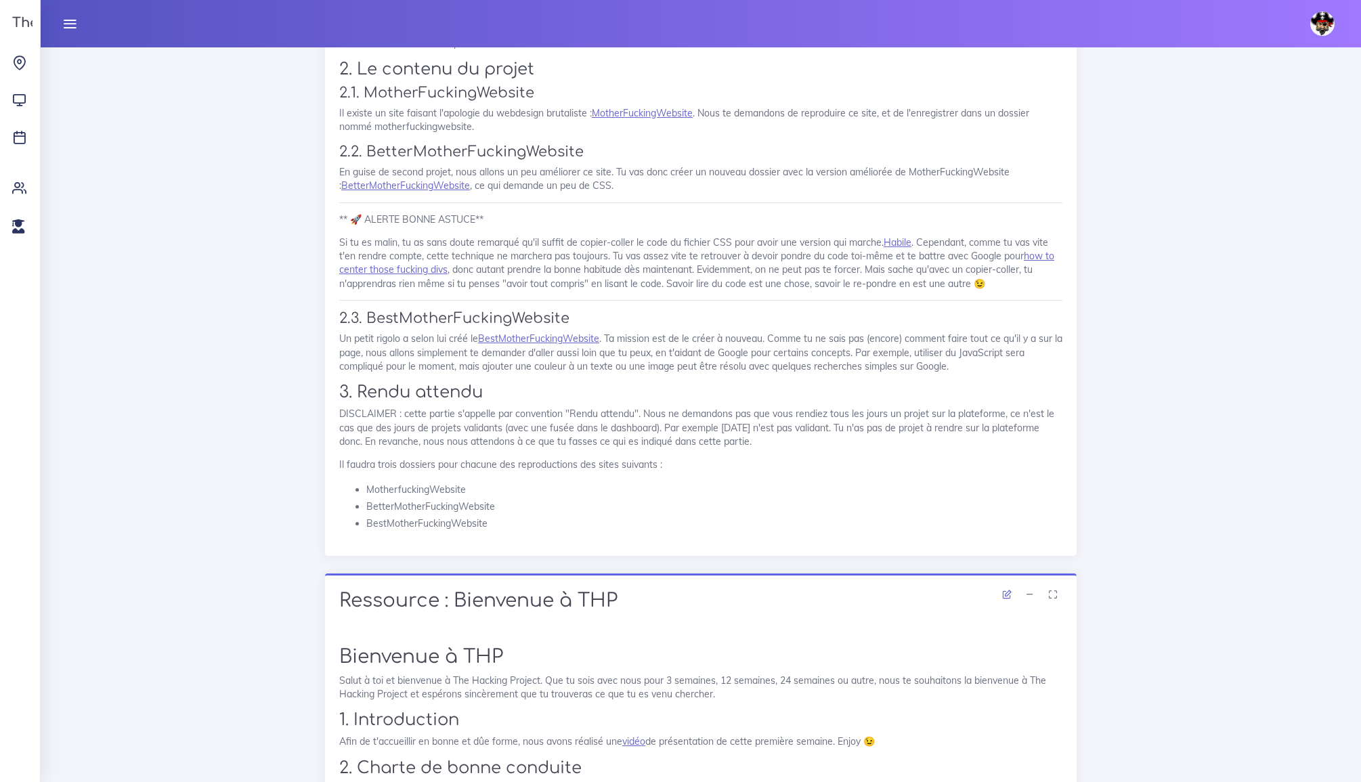
click at [69, 22] on icon at bounding box center [69, 23] width 15 height 15
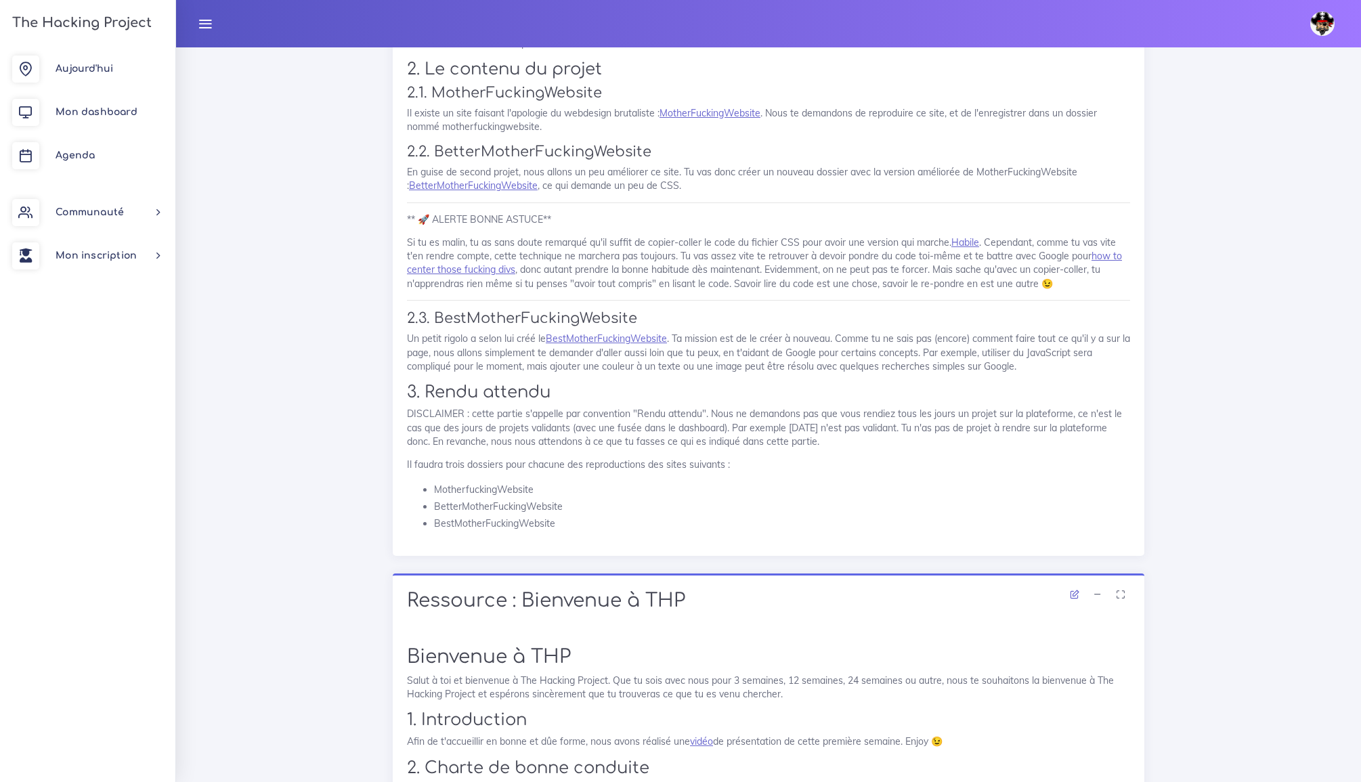
click at [918, 24] on img at bounding box center [1322, 24] width 24 height 24
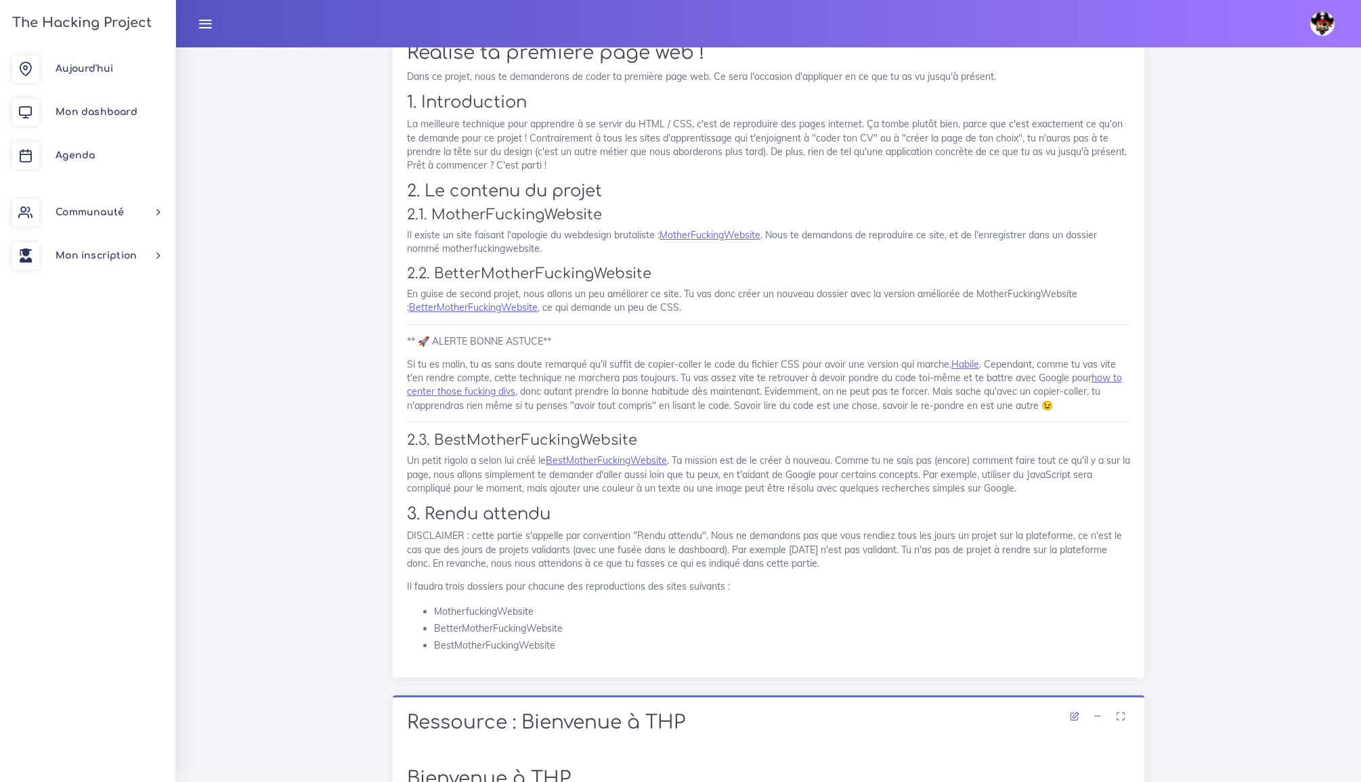
scroll to position [831, 0]
